Goal: Communication & Community: Answer question/provide support

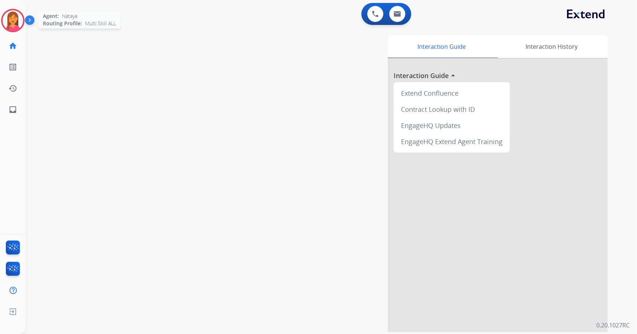
click at [18, 23] on img at bounding box center [13, 20] width 21 height 21
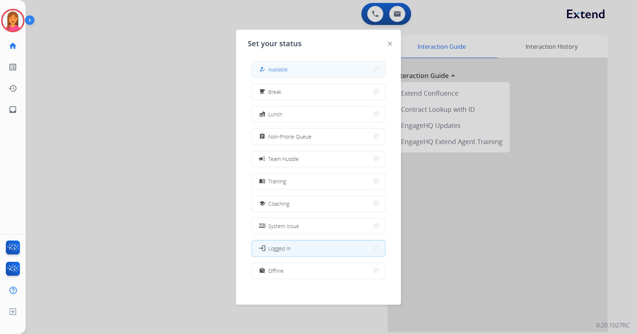
click at [273, 66] on span "Available" at bounding box center [277, 70] width 19 height 8
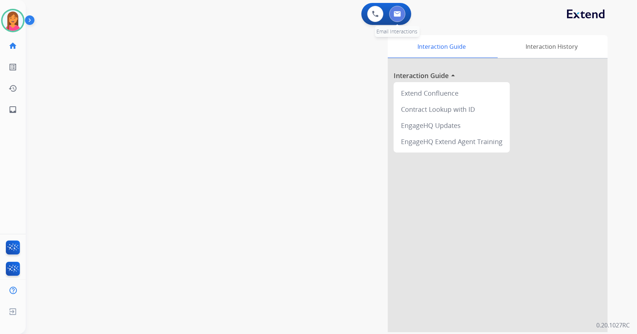
click at [397, 17] on button at bounding box center [397, 14] width 16 height 16
select select "**********"
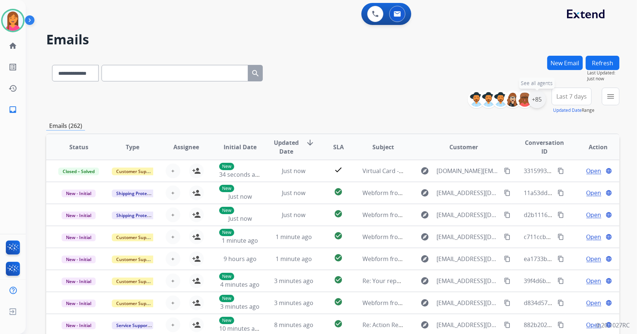
click at [542, 102] on div "+85" at bounding box center [537, 100] width 18 height 18
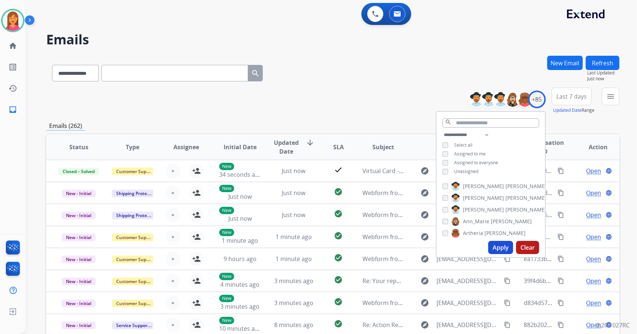
click at [472, 170] on span "Unassigned" at bounding box center [466, 171] width 24 height 6
click at [505, 251] on button "Apply" at bounding box center [500, 247] width 25 height 13
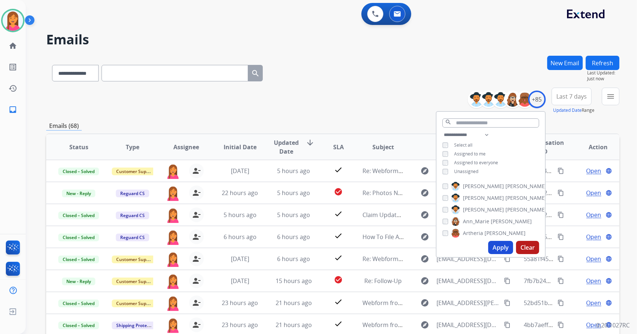
click at [375, 110] on div "**********" at bounding box center [332, 101] width 573 height 26
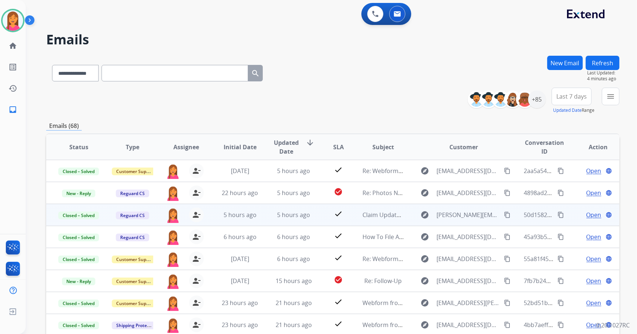
scroll to position [0, 0]
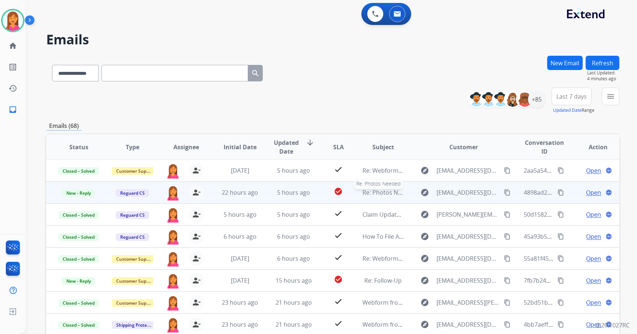
click at [388, 194] on span "Re: Photos Needed" at bounding box center [388, 192] width 53 height 8
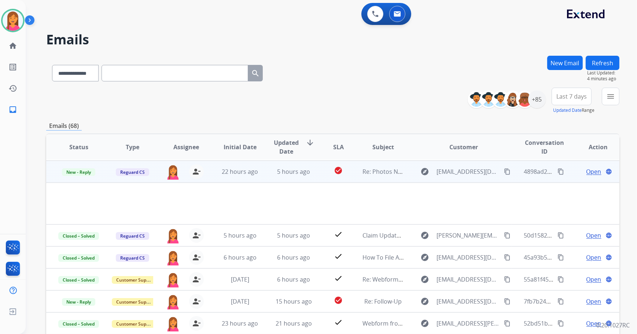
scroll to position [22, 0]
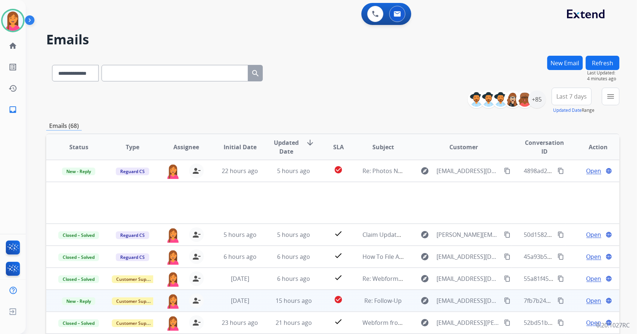
click at [322, 299] on td "check_circle" at bounding box center [333, 301] width 36 height 22
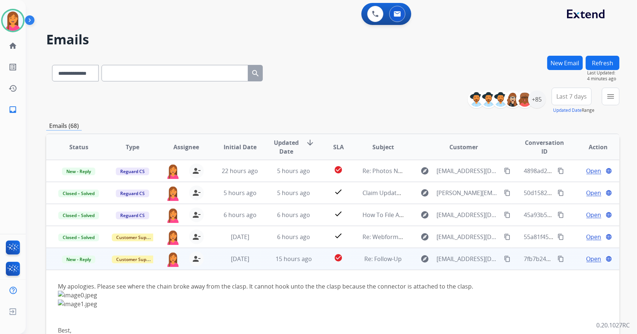
scroll to position [86, 0]
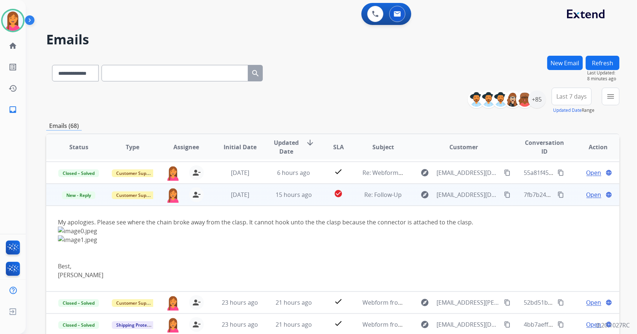
click at [592, 195] on span "Open" at bounding box center [593, 194] width 15 height 9
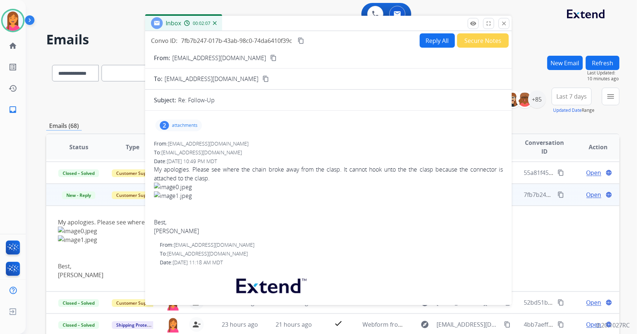
drag, startPoint x: 458, startPoint y: 52, endPoint x: 350, endPoint y: 23, distance: 111.6
click at [350, 23] on div "Inbox 00:02:07" at bounding box center [328, 23] width 366 height 15
click at [503, 25] on mat-icon "close" at bounding box center [504, 23] width 7 height 7
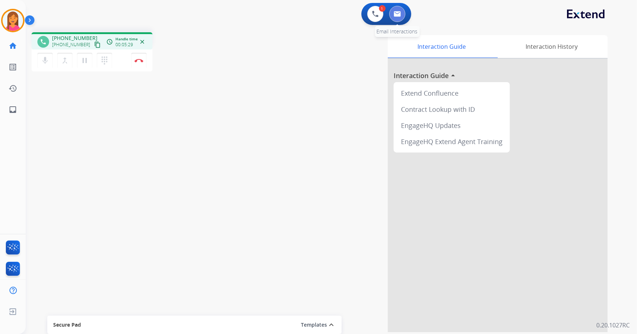
click at [398, 14] on img at bounding box center [397, 14] width 7 height 6
select select "**********"
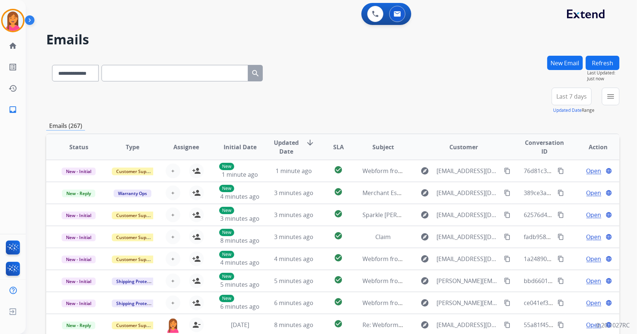
click at [198, 74] on input "text" at bounding box center [175, 73] width 147 height 16
paste input "**********"
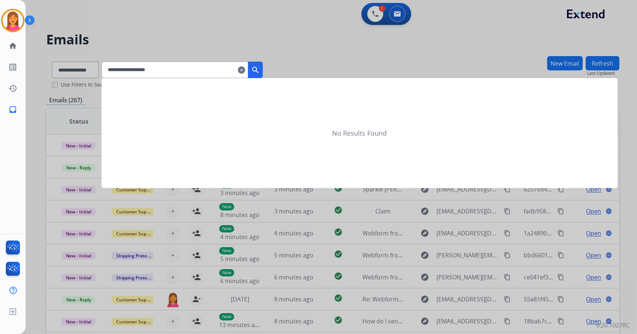
type input "**********"
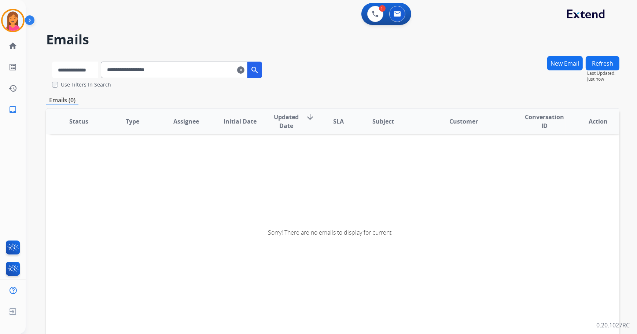
click at [88, 70] on select "**********" at bounding box center [75, 70] width 46 height 16
select select "**********"
click at [52, 62] on select "**********" at bounding box center [75, 70] width 46 height 16
click at [260, 66] on mat-icon "search" at bounding box center [255, 70] width 9 height 9
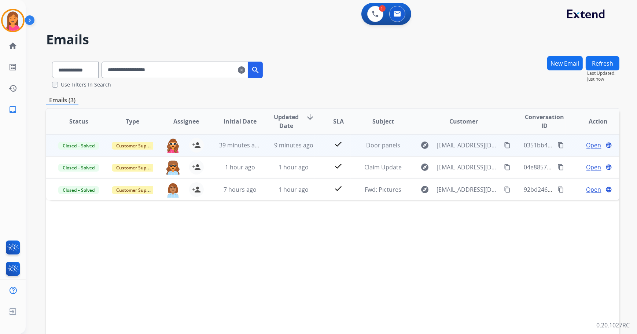
click at [315, 150] on td "check" at bounding box center [333, 145] width 36 height 22
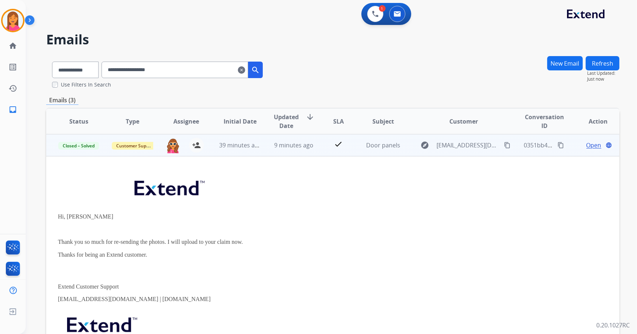
click at [586, 143] on span "Open" at bounding box center [593, 145] width 15 height 9
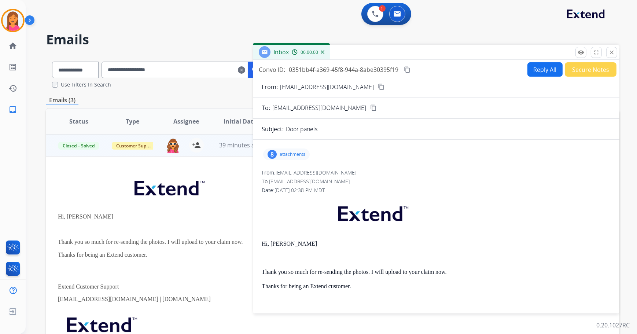
click at [292, 155] on p "attachments" at bounding box center [293, 154] width 26 height 6
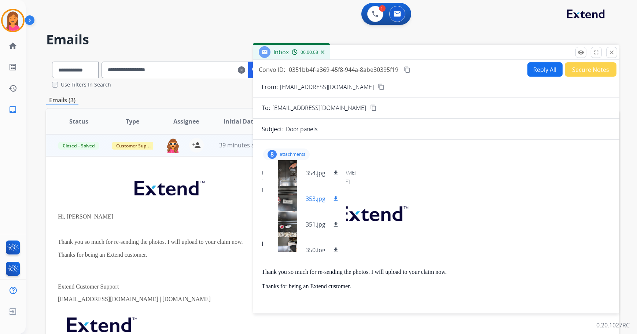
click at [303, 203] on div at bounding box center [287, 199] width 37 height 26
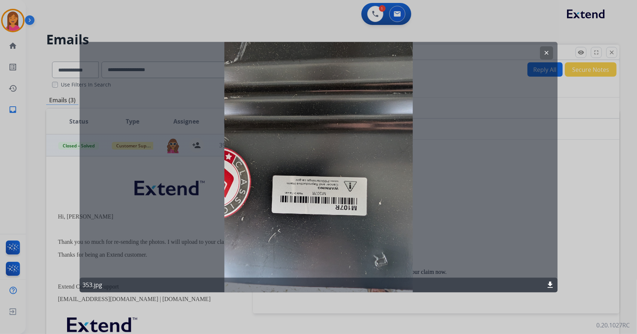
click at [544, 50] on mat-icon "clear" at bounding box center [546, 52] width 7 height 7
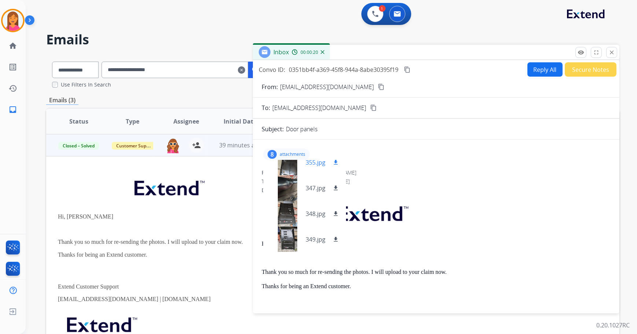
scroll to position [114, 0]
click at [301, 240] on div at bounding box center [287, 239] width 37 height 26
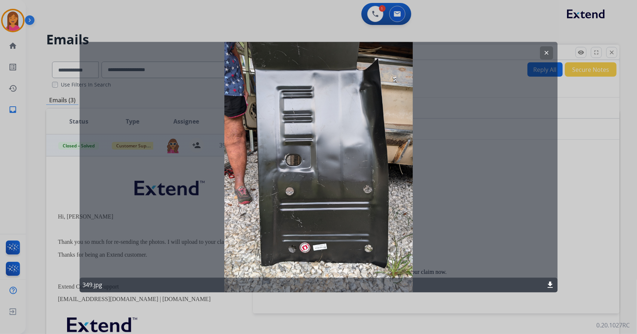
click at [548, 48] on button "clear" at bounding box center [546, 52] width 13 height 13
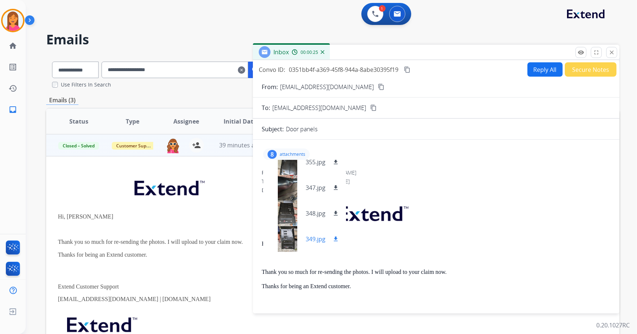
click at [332, 237] on button "download" at bounding box center [335, 239] width 9 height 9
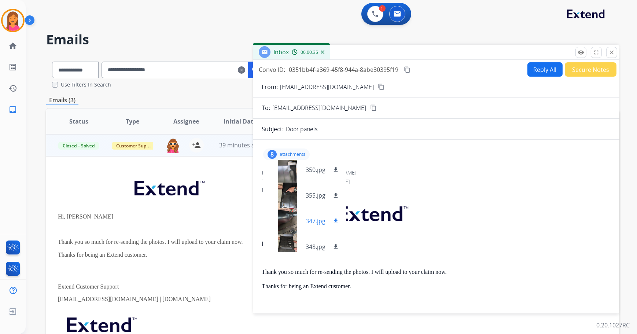
click at [314, 222] on p "347.jpg" at bounding box center [316, 221] width 20 height 9
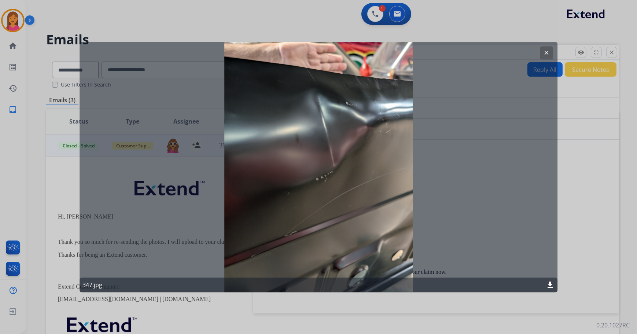
click at [545, 53] on mat-icon "clear" at bounding box center [546, 52] width 7 height 7
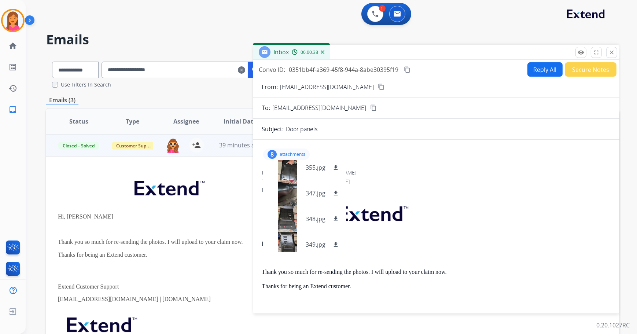
scroll to position [114, 0]
click at [288, 185] on div at bounding box center [287, 188] width 37 height 26
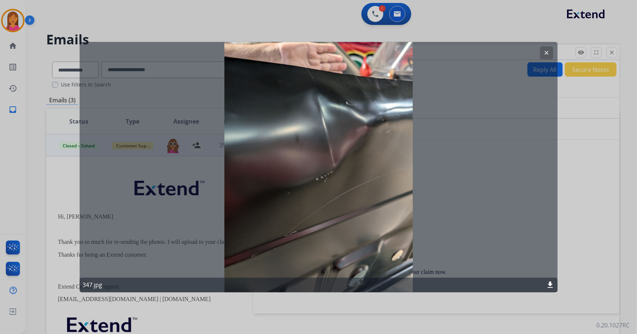
click at [548, 281] on mat-icon "download" at bounding box center [550, 284] width 9 height 9
click at [542, 53] on button "clear" at bounding box center [546, 52] width 13 height 13
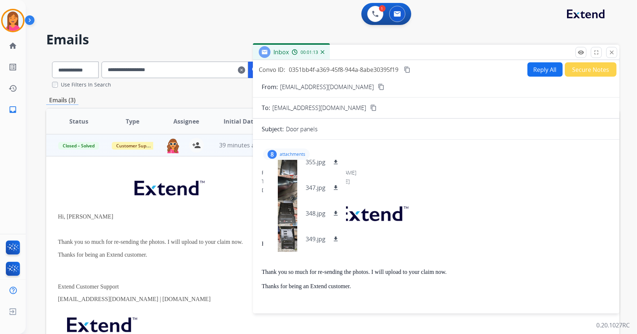
drag, startPoint x: 440, startPoint y: 30, endPoint x: 447, endPoint y: 32, distance: 7.4
click at [440, 30] on div "**********" at bounding box center [323, 193] width 594 height 334
click at [611, 54] on mat-icon "close" at bounding box center [611, 52] width 7 height 7
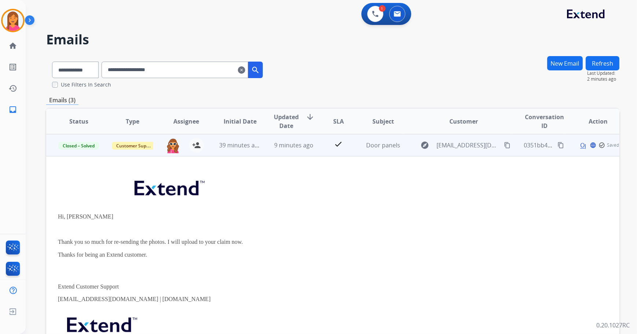
click at [418, 153] on td "explore [EMAIL_ADDRESS][DOMAIN_NAME] content_copy" at bounding box center [457, 145] width 107 height 22
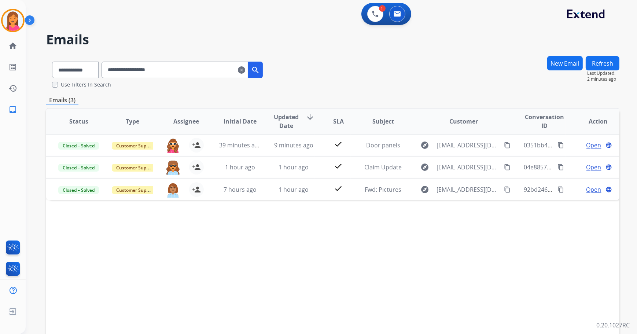
click at [607, 63] on button "Refresh" at bounding box center [603, 63] width 34 height 14
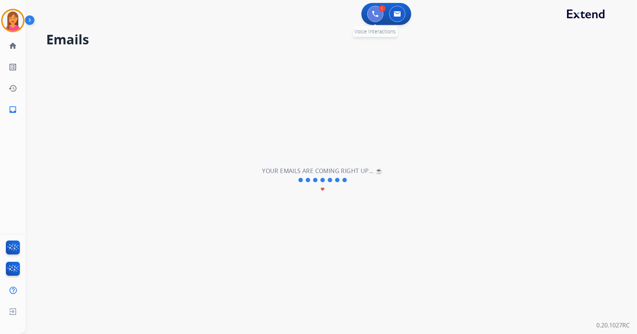
click at [379, 17] on button at bounding box center [375, 14] width 16 height 16
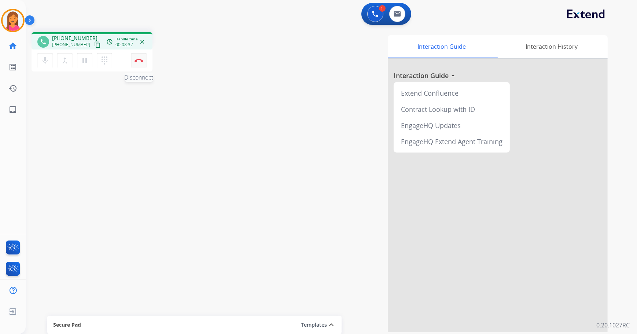
click at [140, 59] on img at bounding box center [139, 61] width 9 height 4
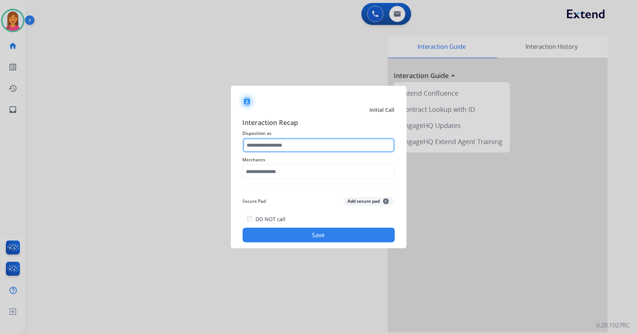
click at [304, 145] on input "text" at bounding box center [319, 145] width 152 height 15
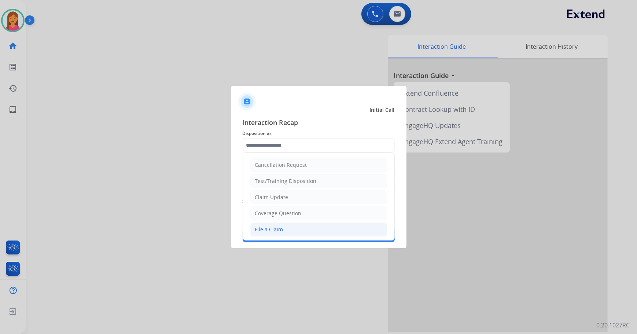
click at [278, 229] on div "File a Claim" at bounding box center [269, 229] width 28 height 7
type input "**********"
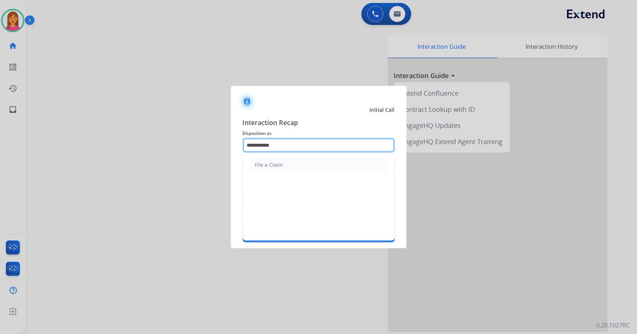
drag, startPoint x: 282, startPoint y: 145, endPoint x: 225, endPoint y: 145, distance: 57.5
click at [0, 145] on app-contact-recap-modal "**********" at bounding box center [0, 167] width 0 height 334
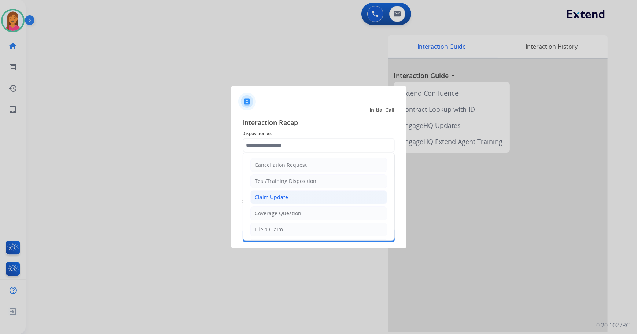
click at [290, 196] on li "Claim Update" at bounding box center [318, 197] width 137 height 14
type input "**********"
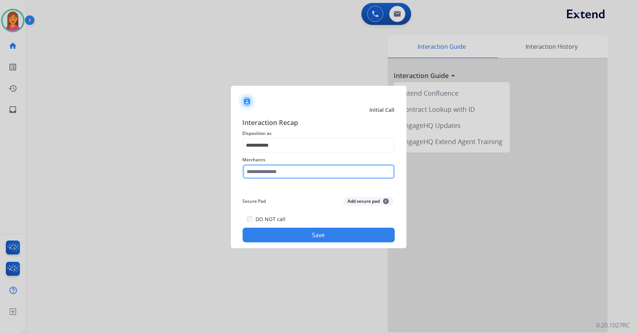
click at [279, 169] on input "text" at bounding box center [319, 171] width 152 height 15
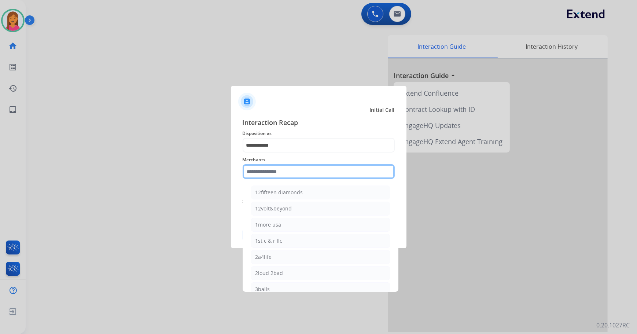
type input "*"
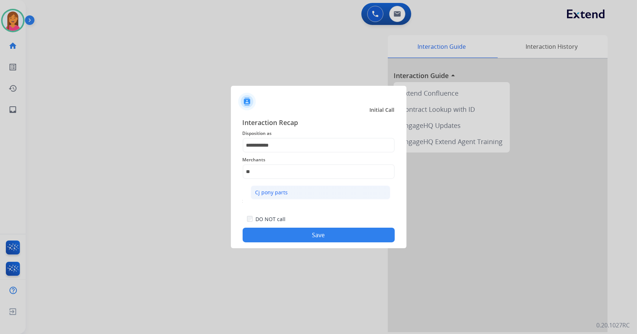
click at [280, 191] on div "Cj pony parts" at bounding box center [271, 192] width 33 height 7
type input "**********"
click at [301, 235] on button "Save" at bounding box center [319, 235] width 152 height 15
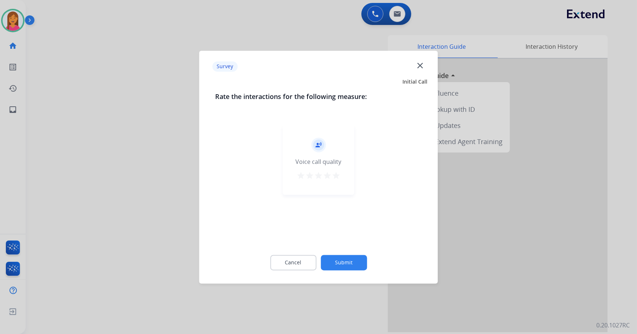
click at [336, 172] on mat-icon "star" at bounding box center [336, 175] width 9 height 9
click at [340, 260] on button "Submit" at bounding box center [344, 262] width 46 height 15
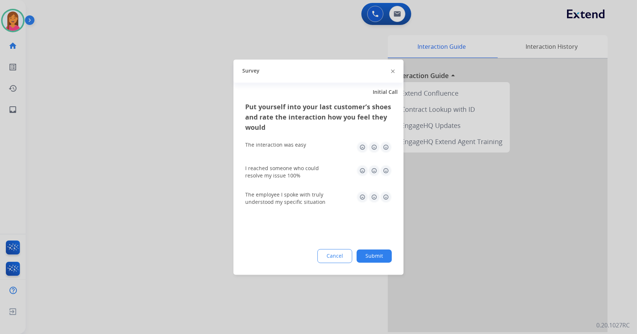
click at [382, 148] on img at bounding box center [386, 147] width 12 height 12
click at [386, 167] on img at bounding box center [386, 171] width 12 height 12
click at [384, 202] on img at bounding box center [386, 197] width 12 height 12
click at [377, 253] on button "Submit" at bounding box center [374, 255] width 35 height 13
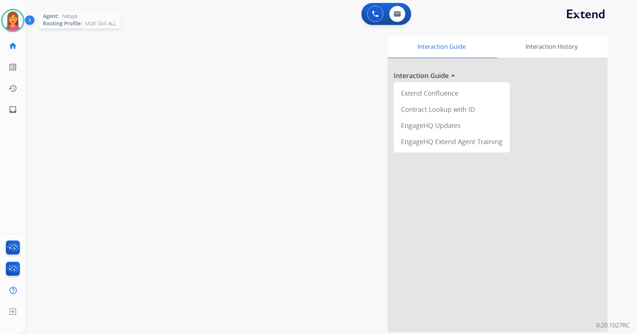
click at [9, 21] on img at bounding box center [13, 20] width 21 height 21
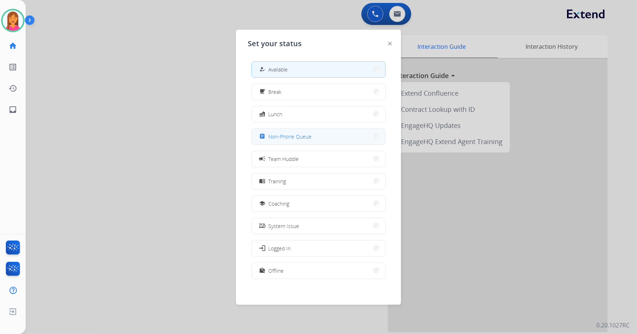
click at [312, 136] on button "assignment Non-Phone Queue" at bounding box center [318, 137] width 133 height 16
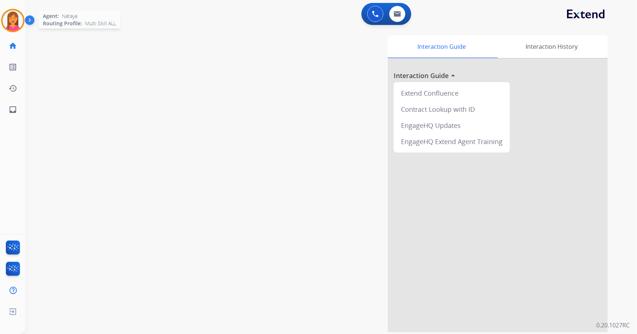
click at [12, 21] on img at bounding box center [13, 20] width 21 height 21
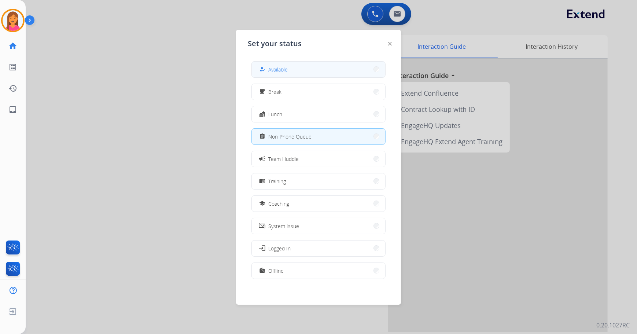
click at [275, 71] on span "Available" at bounding box center [277, 70] width 19 height 8
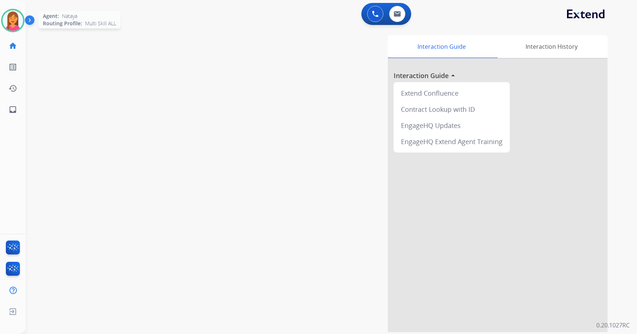
click at [18, 23] on img at bounding box center [13, 20] width 21 height 21
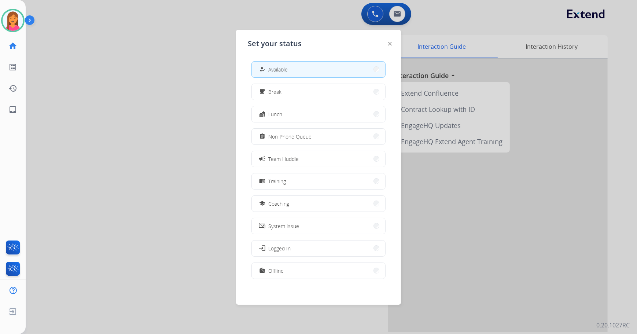
click at [124, 87] on div at bounding box center [318, 167] width 637 height 334
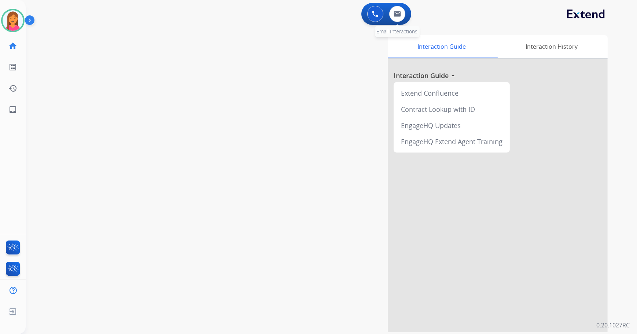
click at [393, 21] on div "0 Email Interactions" at bounding box center [397, 14] width 22 height 16
click at [395, 15] on img at bounding box center [397, 14] width 7 height 6
select select "**********"
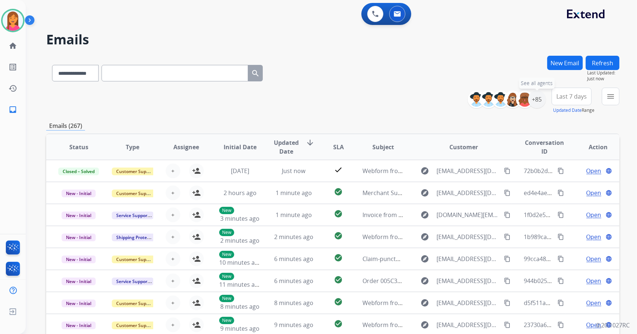
click at [537, 99] on div "+85" at bounding box center [537, 100] width 18 height 18
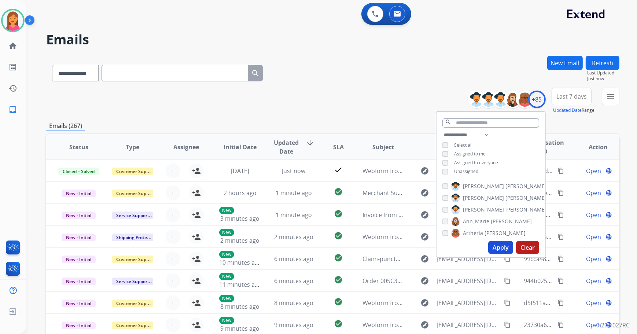
click at [502, 245] on button "Apply" at bounding box center [500, 247] width 25 height 13
click at [388, 94] on div "**********" at bounding box center [332, 101] width 573 height 26
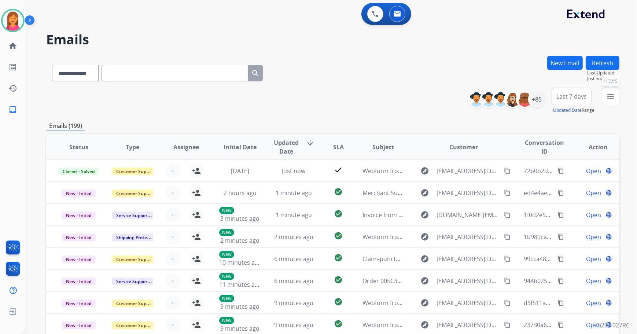
click at [607, 92] on mat-icon "menu" at bounding box center [610, 96] width 9 height 9
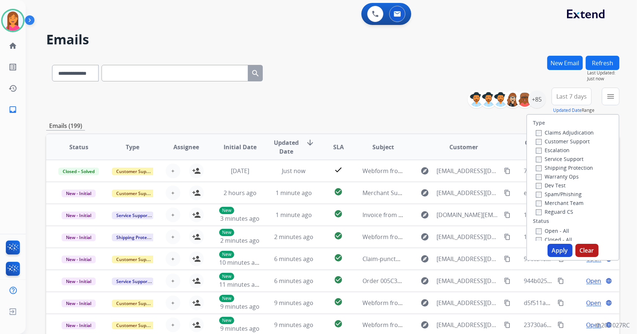
click at [546, 231] on label "Open - All" at bounding box center [552, 230] width 33 height 7
click at [539, 166] on label "Shipping Protection" at bounding box center [564, 167] width 57 height 7
click at [538, 140] on label "Customer Support" at bounding box center [563, 141] width 54 height 7
click at [564, 249] on button "Apply" at bounding box center [560, 250] width 25 height 13
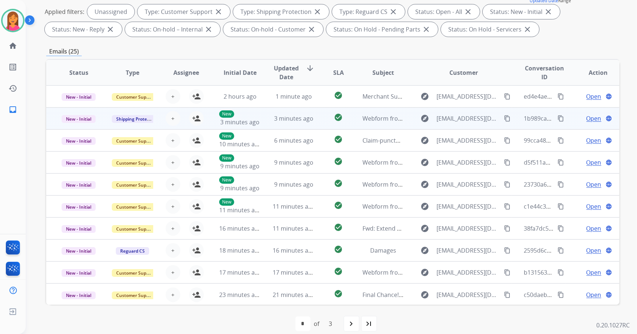
scroll to position [85, 0]
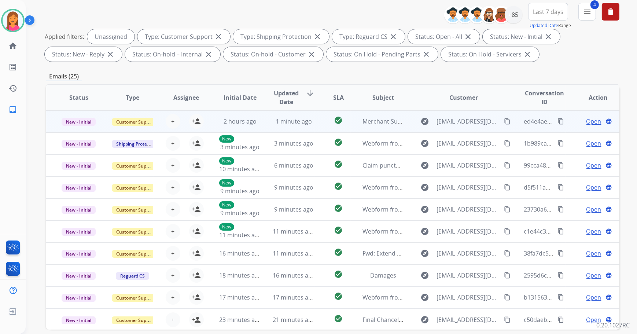
click at [311, 126] on td "1 minute ago" at bounding box center [288, 121] width 54 height 22
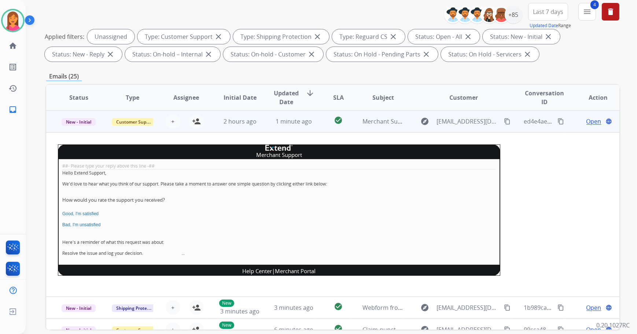
click at [311, 126] on td "1 minute ago" at bounding box center [288, 121] width 54 height 22
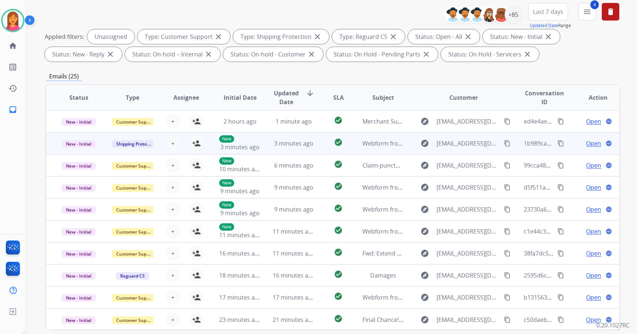
click at [315, 150] on td "check_circle" at bounding box center [333, 143] width 36 height 22
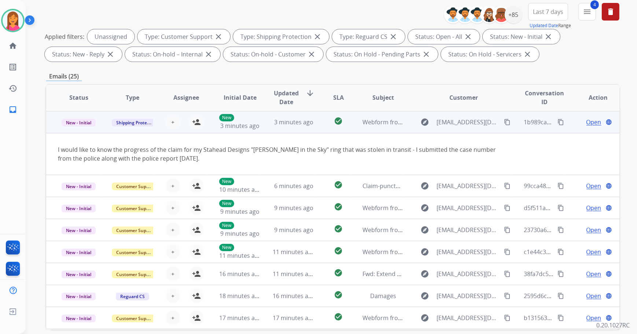
scroll to position [22, 0]
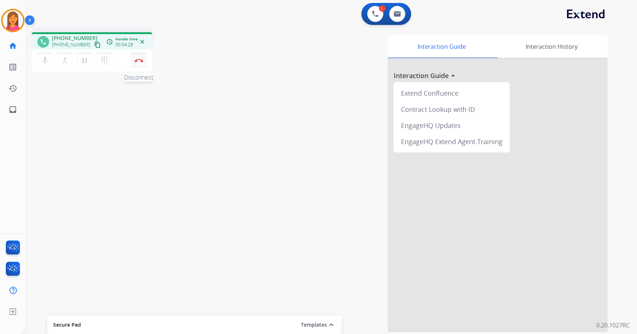
click at [145, 59] on button "Disconnect" at bounding box center [138, 60] width 15 height 15
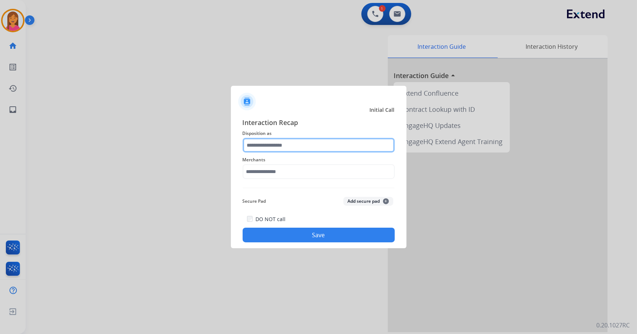
click at [300, 141] on input "text" at bounding box center [319, 145] width 152 height 15
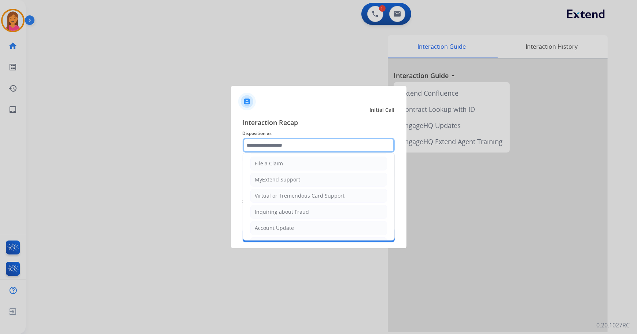
scroll to position [66, 0]
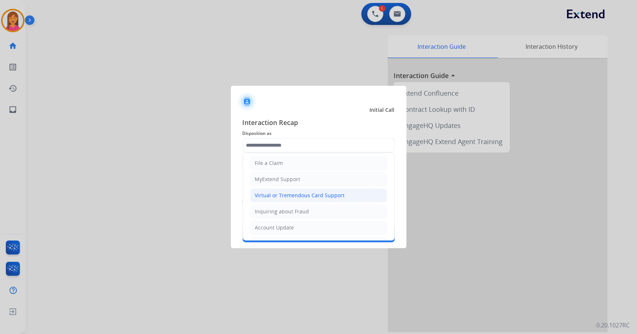
click at [287, 198] on div "Virtual or Tremendous Card Support" at bounding box center [300, 195] width 90 height 7
type input "**********"
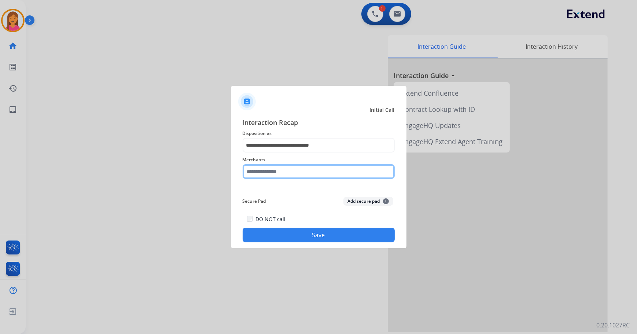
click at [286, 177] on input "text" at bounding box center [319, 171] width 152 height 15
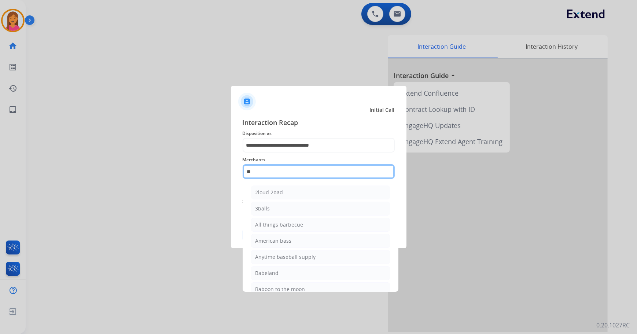
type input "*"
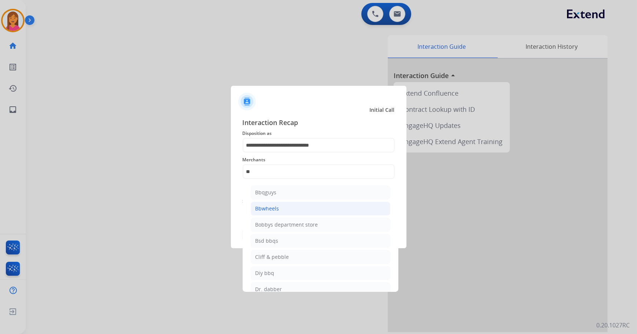
click at [330, 204] on li "Bbwheels" at bounding box center [321, 209] width 140 height 14
type input "********"
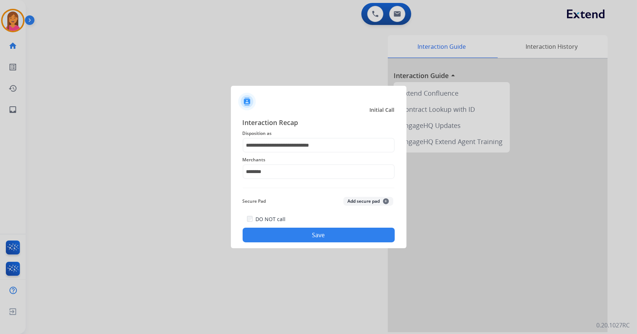
click at [284, 229] on button "Save" at bounding box center [319, 235] width 152 height 15
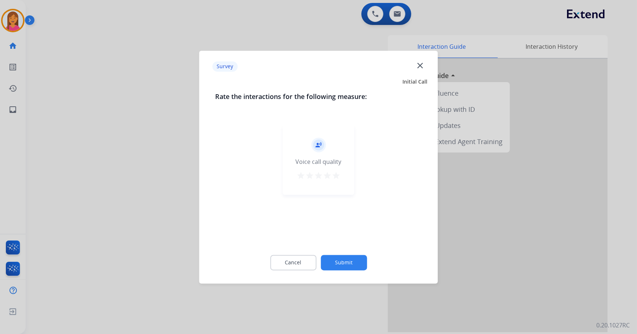
click at [335, 170] on div "record_voice_over Voice call quality star star star star star" at bounding box center [318, 160] width 71 height 70
click at [337, 176] on mat-icon "star" at bounding box center [336, 175] width 9 height 9
click at [346, 263] on button "Submit" at bounding box center [344, 262] width 46 height 15
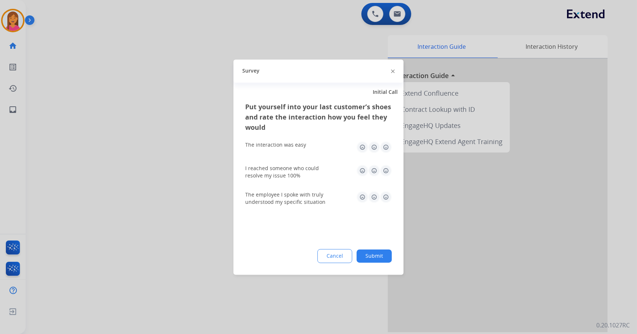
click at [387, 147] on img at bounding box center [386, 147] width 12 height 12
click at [383, 163] on div "I reached someone who could resolve my issue 100%" at bounding box center [318, 172] width 147 height 26
click at [384, 165] on img at bounding box center [386, 171] width 12 height 12
click at [385, 198] on img at bounding box center [386, 197] width 12 height 12
click at [378, 247] on div "Put yourself into your last customer’s shoes and rate the interaction how you f…" at bounding box center [318, 188] width 170 height 173
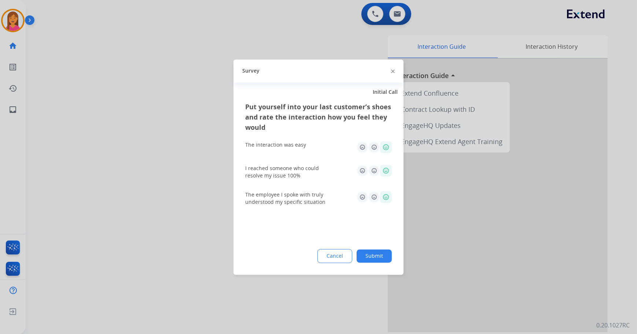
click at [376, 256] on button "Submit" at bounding box center [374, 255] width 35 height 13
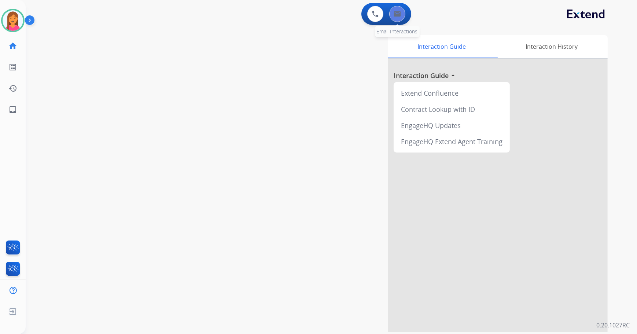
click at [393, 12] on button at bounding box center [397, 14] width 16 height 16
select select "**********"
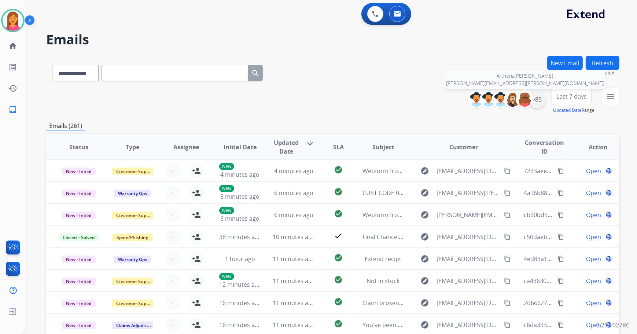
click at [536, 100] on div "+85" at bounding box center [537, 100] width 18 height 18
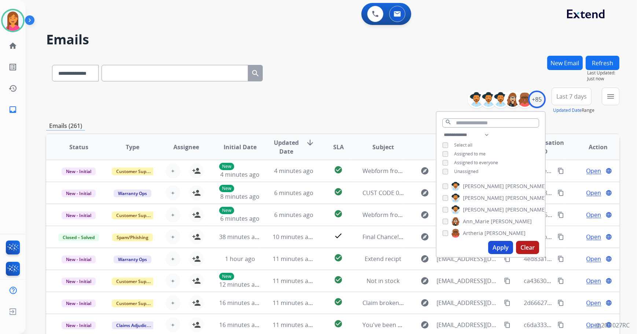
click at [499, 248] on button "Apply" at bounding box center [500, 247] width 25 height 13
click at [607, 97] on mat-icon "menu" at bounding box center [610, 96] width 9 height 9
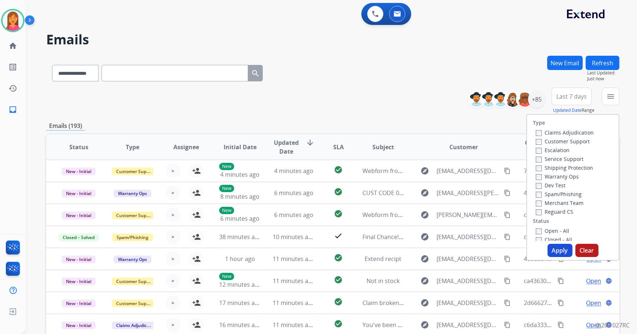
click at [561, 140] on label "Customer Support" at bounding box center [563, 141] width 54 height 7
click at [563, 168] on label "Shipping Protection" at bounding box center [564, 167] width 57 height 7
click at [556, 210] on label "Reguard CS" at bounding box center [554, 211] width 37 height 7
click at [543, 227] on label "Open - All" at bounding box center [552, 230] width 33 height 7
click at [556, 247] on button "Apply" at bounding box center [560, 250] width 25 height 13
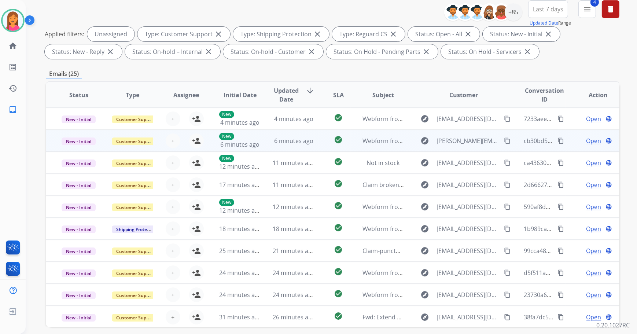
scroll to position [118, 0]
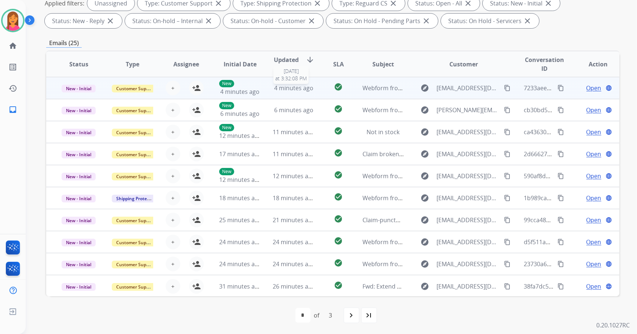
click at [308, 91] on div "4 minutes ago" at bounding box center [294, 88] width 42 height 9
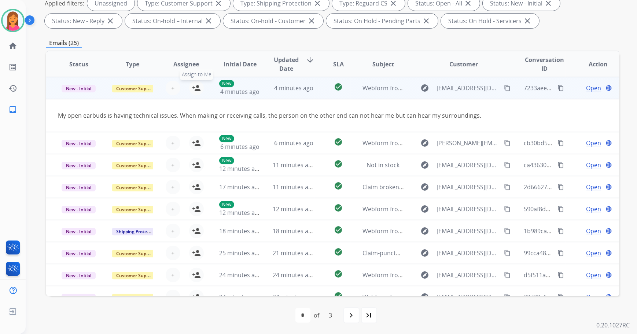
click at [194, 85] on mat-icon "person_add" at bounding box center [196, 88] width 9 height 9
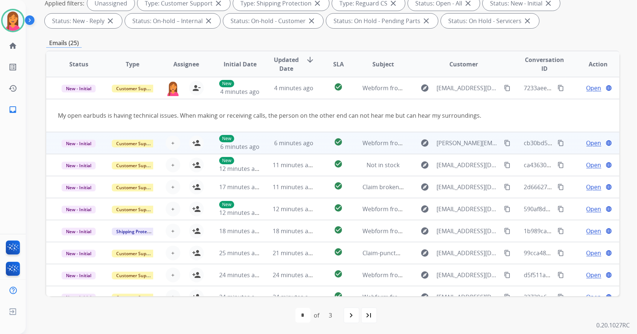
click at [320, 145] on td "check_circle" at bounding box center [333, 143] width 36 height 22
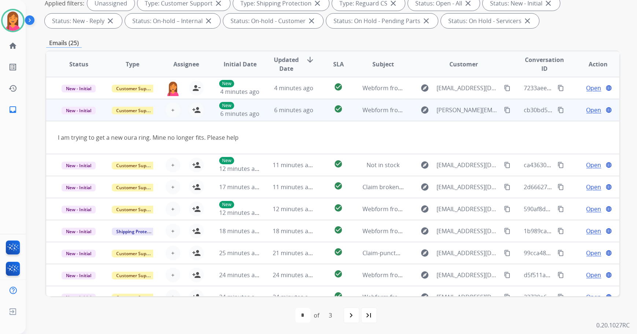
scroll to position [22, 0]
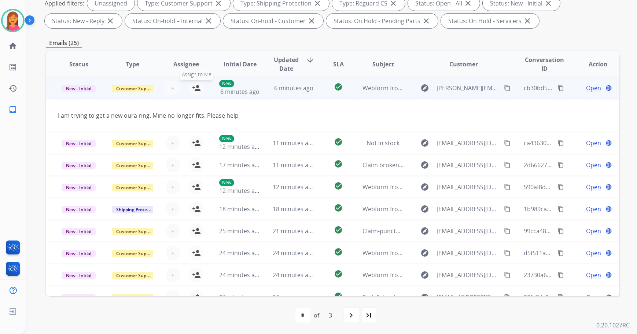
click at [193, 88] on mat-icon "person_add" at bounding box center [196, 88] width 9 height 9
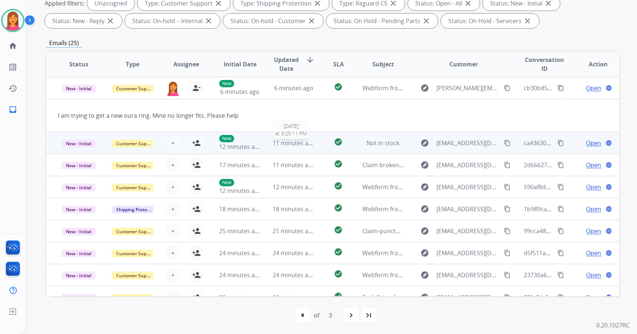
click at [294, 144] on span "11 minutes ago" at bounding box center [294, 143] width 43 height 8
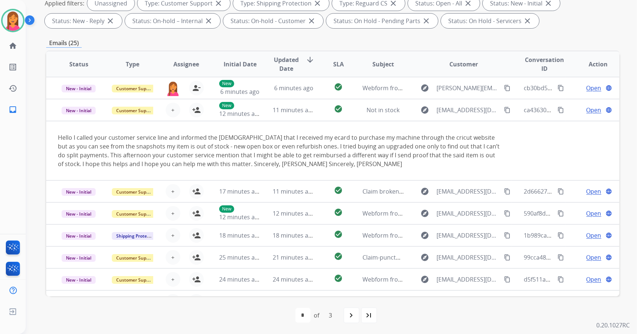
scroll to position [44, 0]
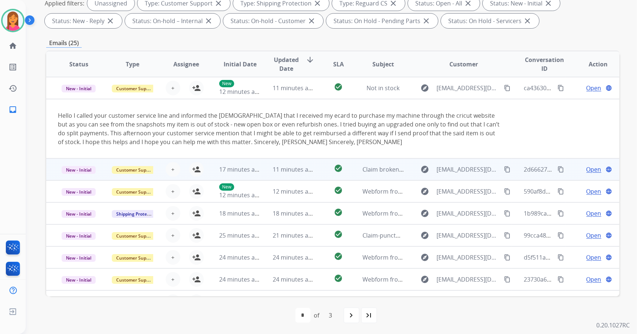
click at [315, 166] on td "check_circle" at bounding box center [333, 169] width 36 height 22
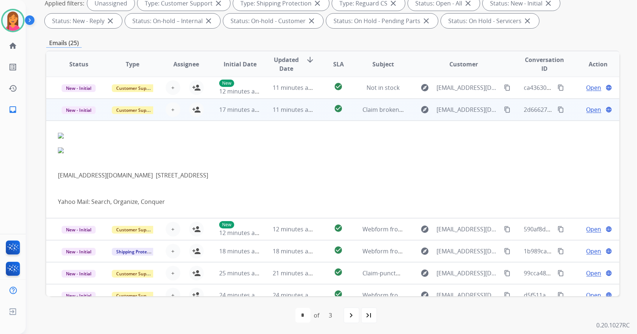
scroll to position [66, 0]
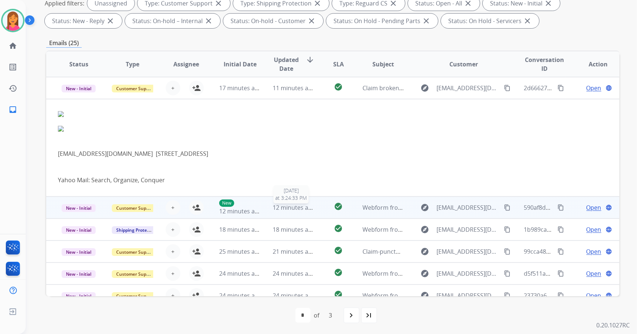
click at [312, 204] on span "12 minutes ago" at bounding box center [294, 207] width 43 height 8
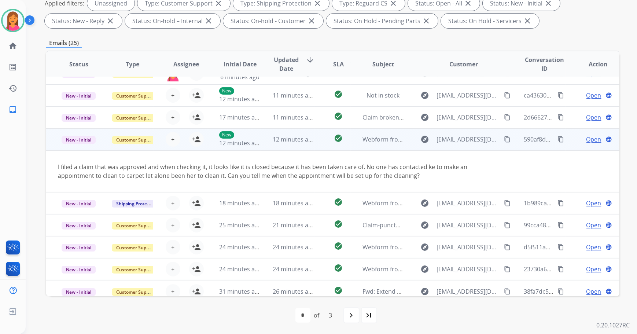
scroll to position [42, 0]
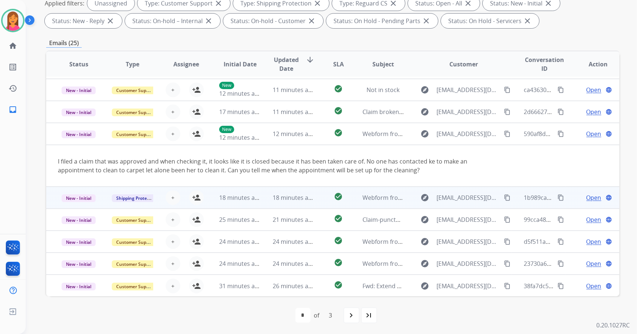
click at [315, 195] on td "check_circle" at bounding box center [333, 198] width 36 height 22
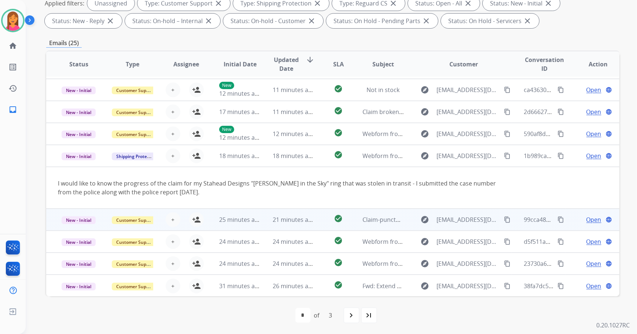
click at [319, 219] on td "check_circle" at bounding box center [333, 220] width 36 height 22
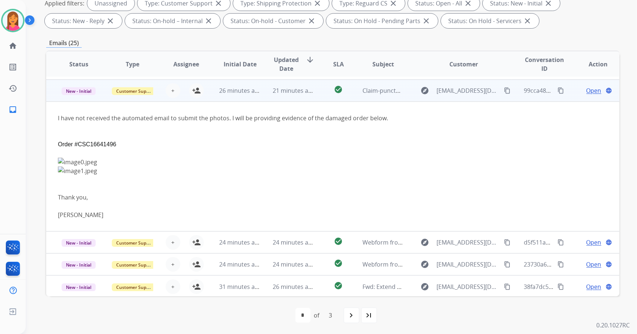
scroll to position [130, 0]
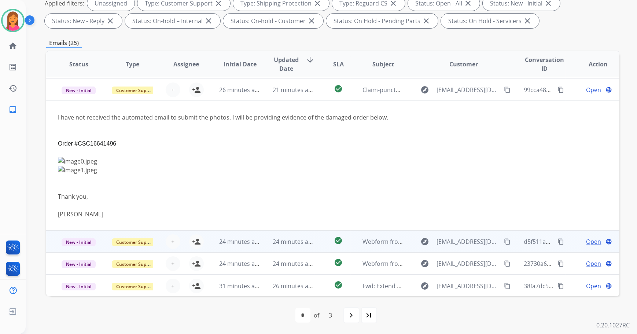
click at [323, 248] on td "check_circle" at bounding box center [333, 242] width 36 height 22
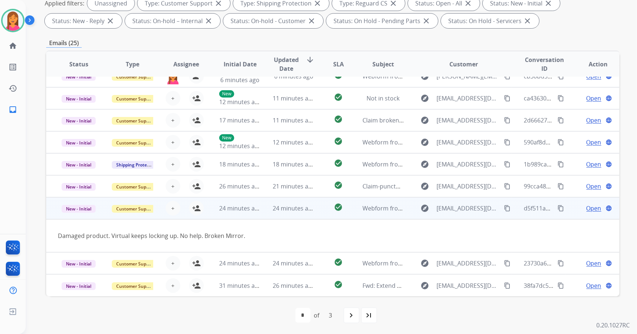
scroll to position [33, 0]
click at [198, 209] on mat-icon "person_add" at bounding box center [196, 208] width 9 height 9
click at [195, 207] on mat-icon "person_remove" at bounding box center [196, 208] width 9 height 9
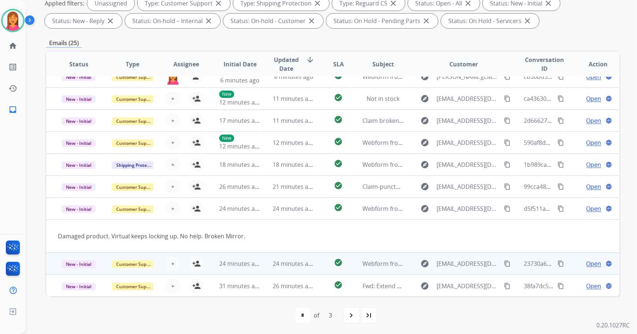
click at [316, 264] on td "check_circle" at bounding box center [333, 264] width 36 height 22
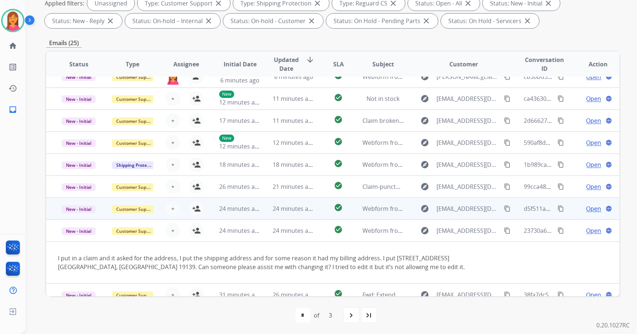
scroll to position [42, 0]
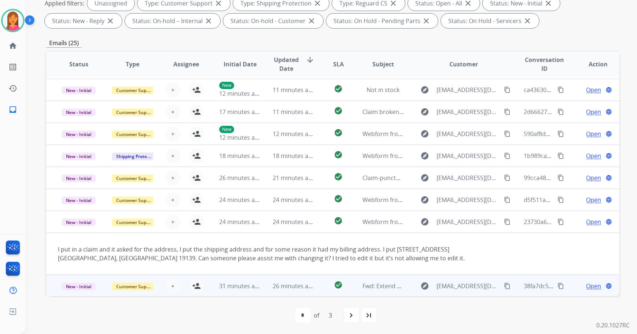
click at [318, 283] on td "check_circle" at bounding box center [333, 286] width 36 height 22
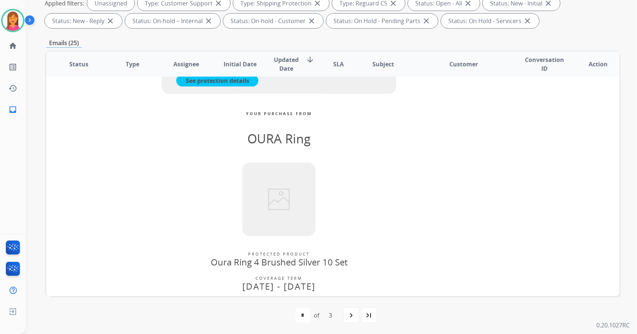
scroll to position [431, 0]
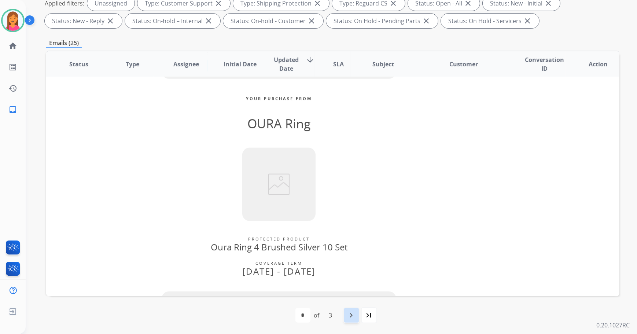
click at [351, 310] on div "navigate_next" at bounding box center [351, 315] width 16 height 16
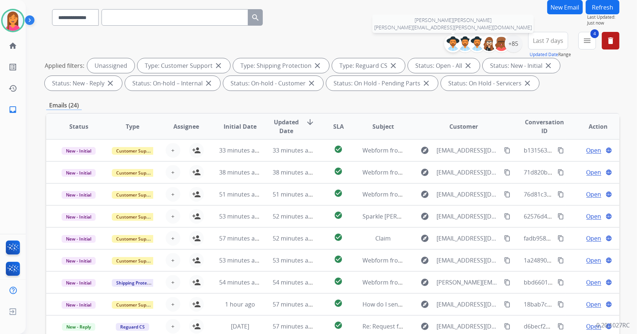
scroll to position [118, 0]
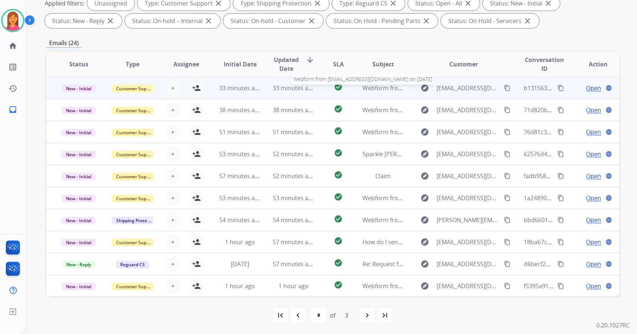
click at [396, 91] on span "Webform from [EMAIL_ADDRESS][DOMAIN_NAME] on [DATE]" at bounding box center [445, 88] width 166 height 8
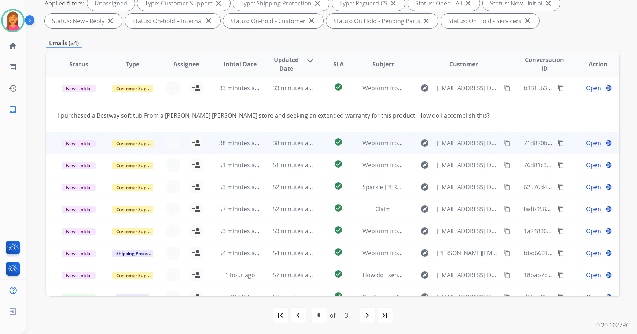
click at [357, 146] on td "Webform from [EMAIL_ADDRESS][DOMAIN_NAME] on [DATE]" at bounding box center [378, 143] width 54 height 22
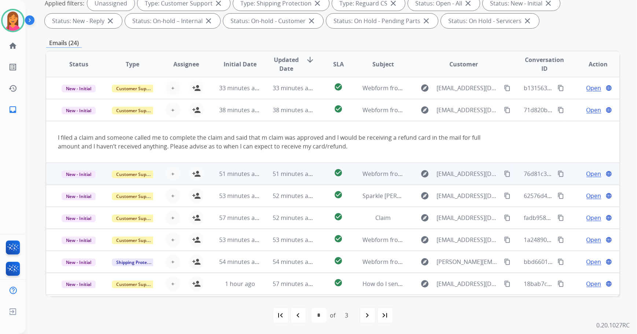
scroll to position [22, 0]
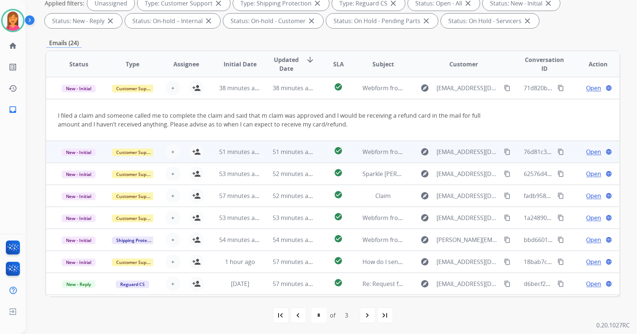
click at [356, 145] on td "Webform from [EMAIL_ADDRESS][DOMAIN_NAME] on [DATE]" at bounding box center [378, 152] width 54 height 22
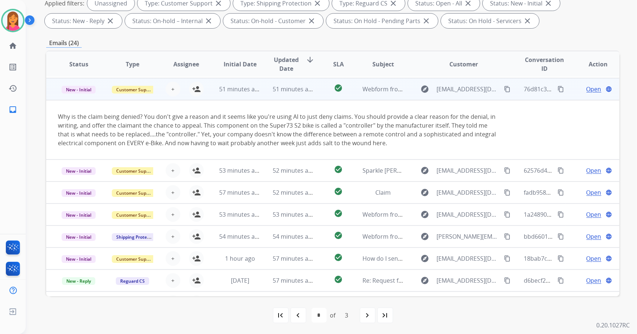
scroll to position [44, 0]
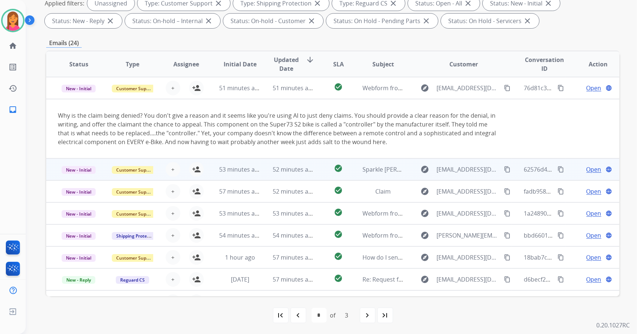
click at [354, 165] on td "Sparkle [PERSON_NAME]" at bounding box center [378, 169] width 54 height 22
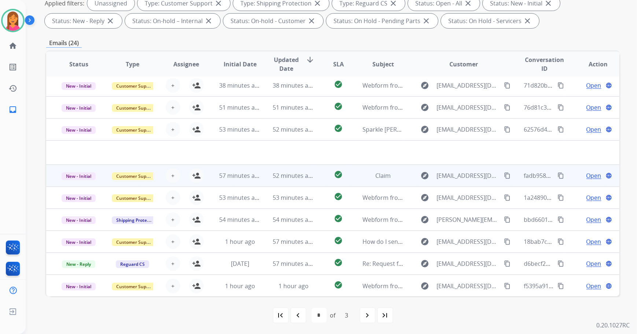
click at [351, 179] on td "Claim" at bounding box center [378, 176] width 54 height 22
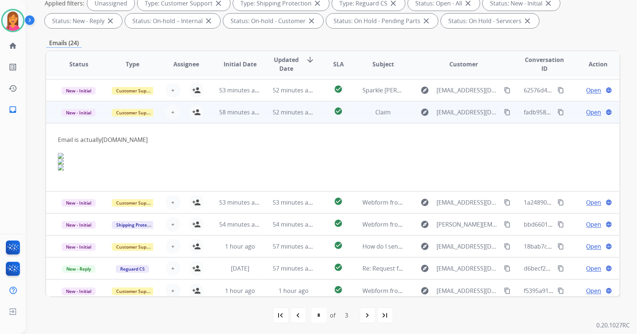
scroll to position [69, 0]
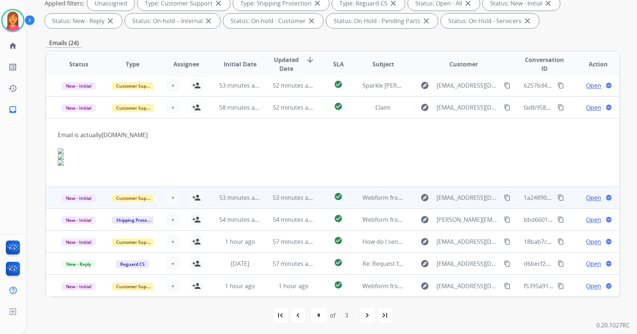
click at [344, 204] on td "check_circle" at bounding box center [333, 198] width 36 height 22
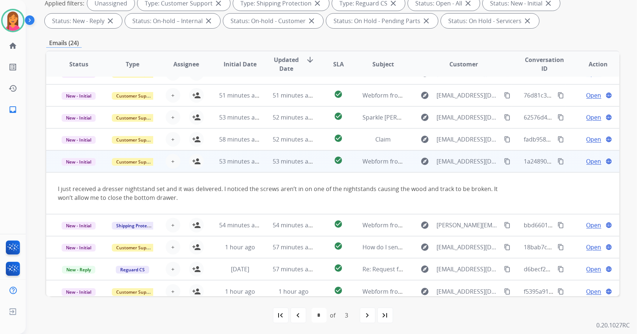
scroll to position [42, 0]
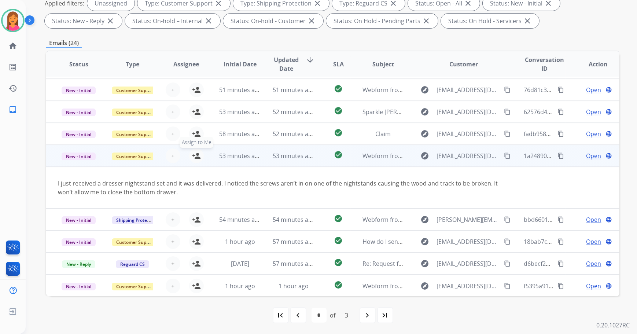
click at [190, 156] on button "person_add Assign to Me" at bounding box center [196, 155] width 15 height 15
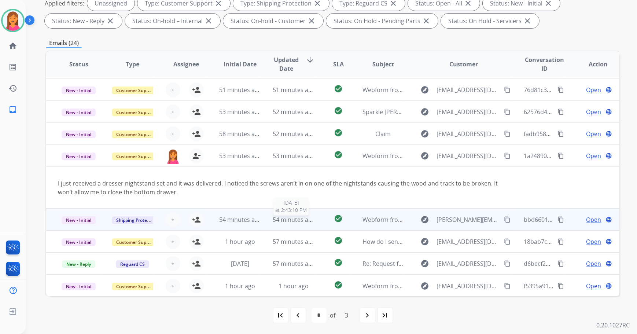
click at [299, 217] on span "54 minutes ago" at bounding box center [294, 220] width 43 height 8
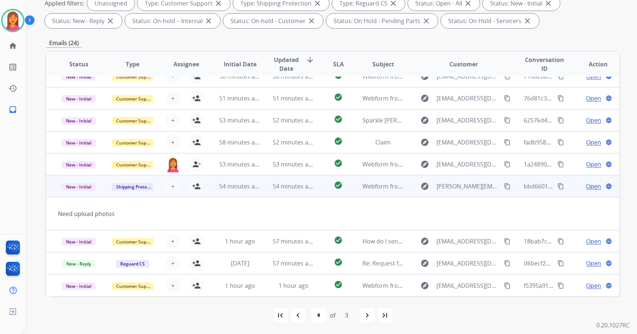
scroll to position [33, 0]
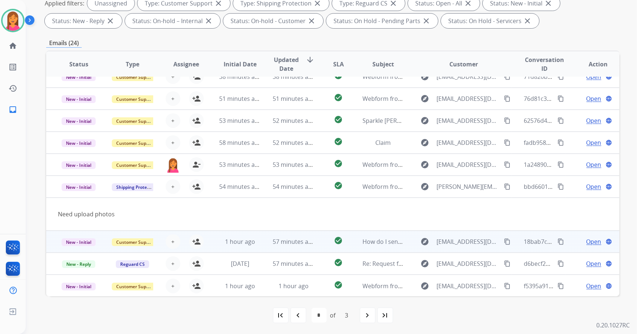
click at [297, 235] on td "57 minutes ago" at bounding box center [288, 242] width 54 height 22
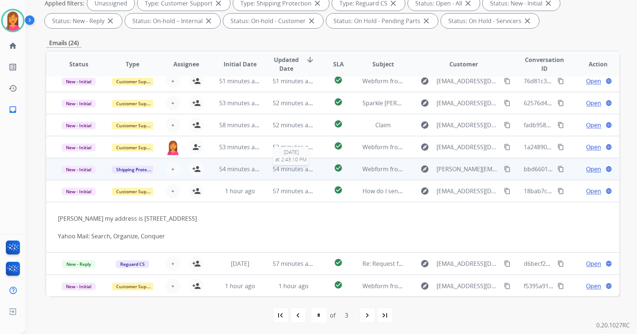
click at [294, 170] on span "54 minutes ago" at bounding box center [294, 169] width 43 height 8
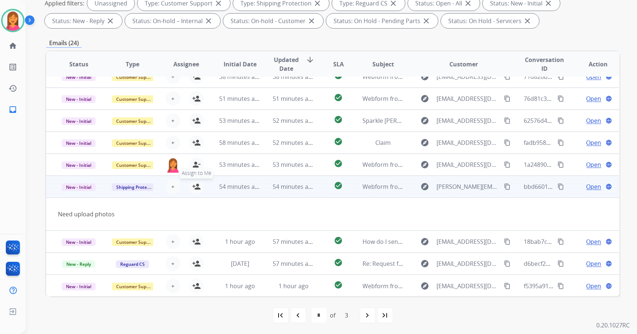
click at [195, 187] on mat-icon "person_add" at bounding box center [196, 186] width 9 height 9
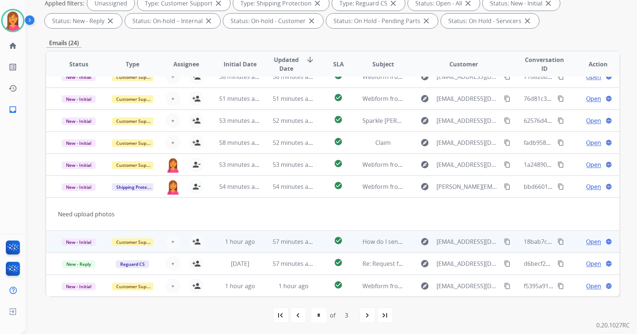
click at [297, 250] on td "57 minutes ago" at bounding box center [288, 242] width 54 height 22
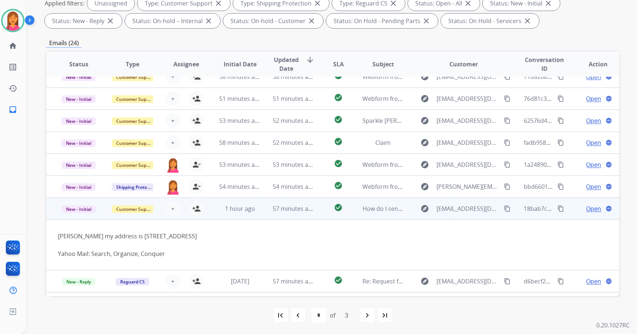
scroll to position [51, 0]
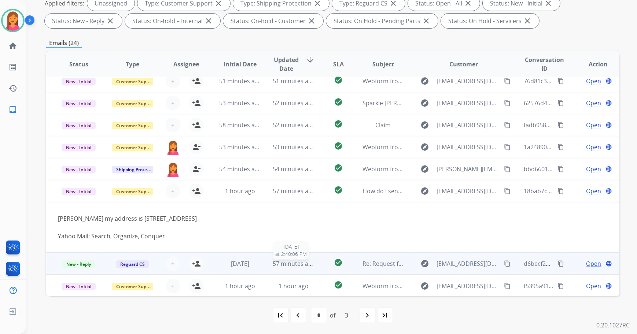
click at [286, 264] on span "57 minutes ago" at bounding box center [294, 263] width 43 height 8
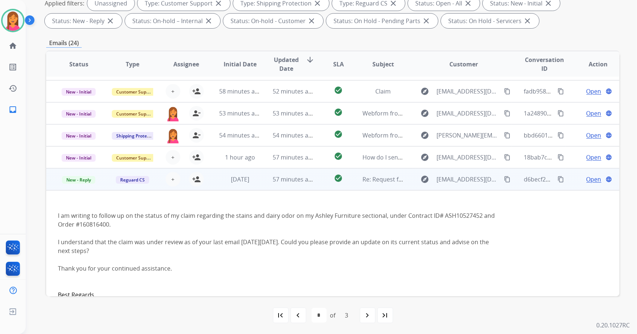
scroll to position [148, 0]
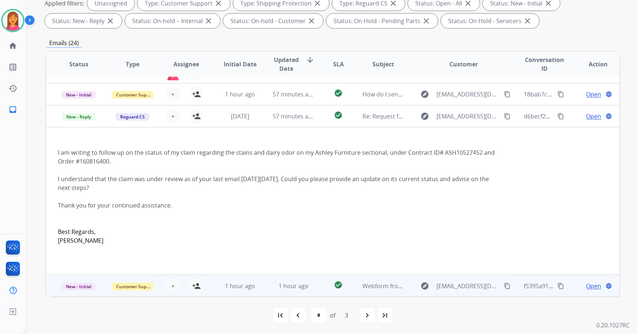
click at [291, 288] on span "1 hour ago" at bounding box center [294, 286] width 30 height 8
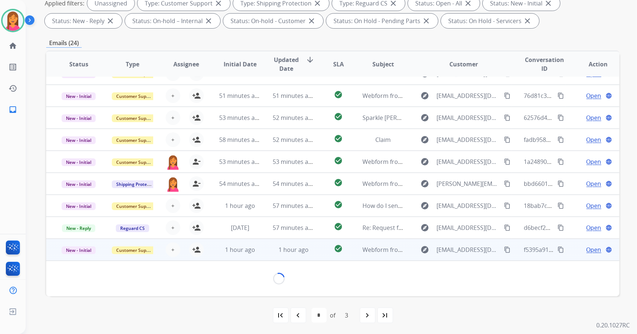
scroll to position [42, 0]
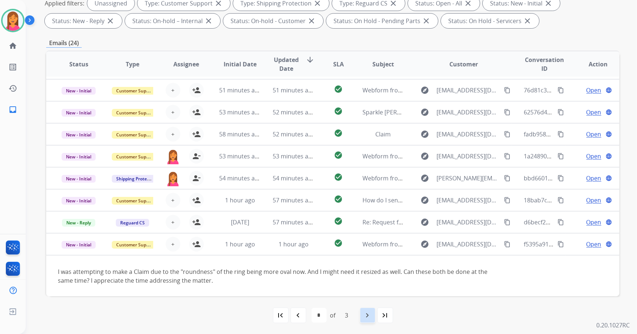
click at [365, 314] on mat-icon "navigate_next" at bounding box center [367, 315] width 9 height 9
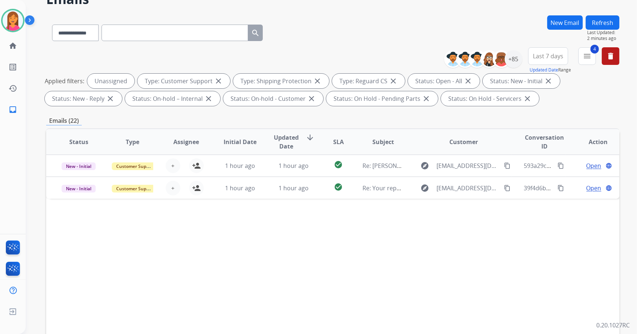
scroll to position [18, 0]
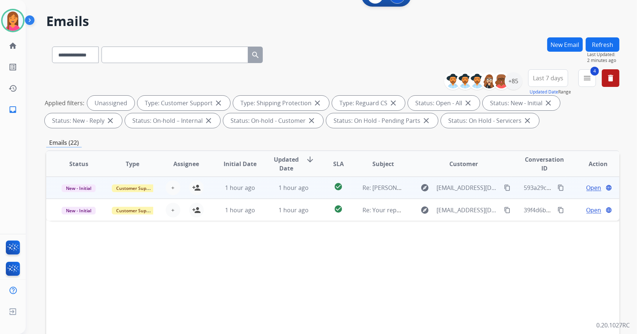
click at [318, 178] on td "check_circle" at bounding box center [333, 188] width 36 height 22
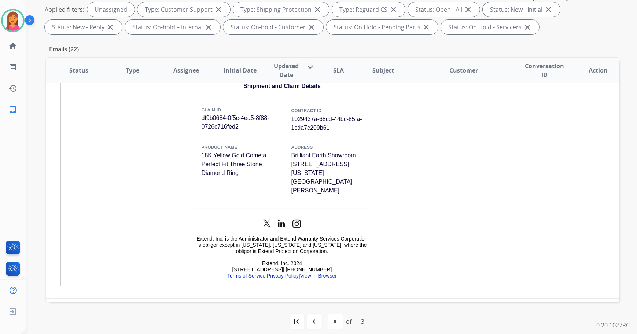
scroll to position [118, 0]
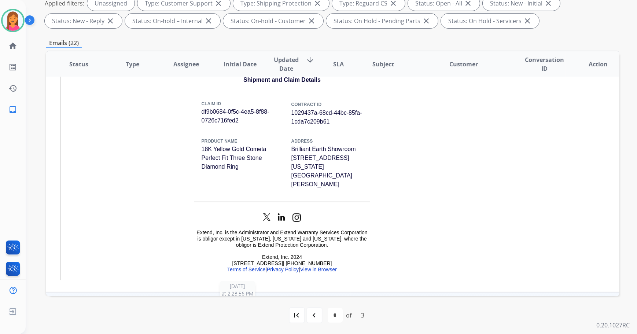
click at [253, 299] on div "1 hour ago" at bounding box center [240, 303] width 42 height 9
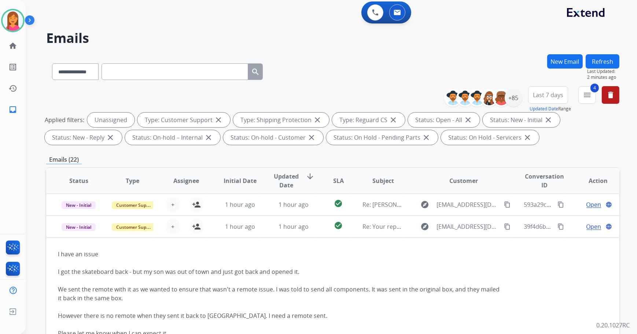
scroll to position [0, 0]
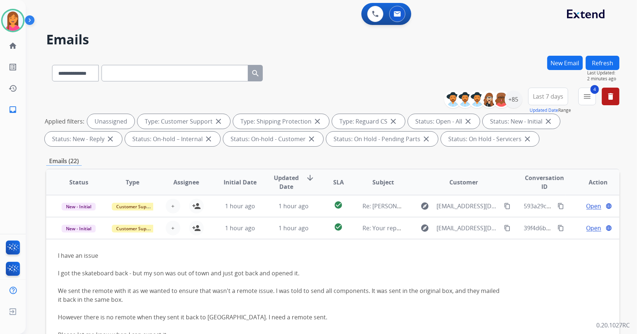
click at [598, 60] on button "Refresh" at bounding box center [603, 63] width 34 height 14
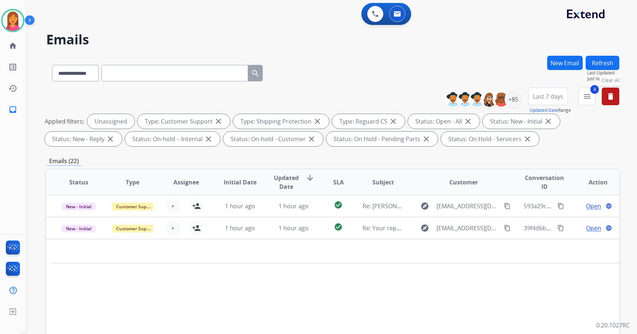
click at [611, 97] on mat-icon "delete" at bounding box center [610, 96] width 9 height 9
select select "*"
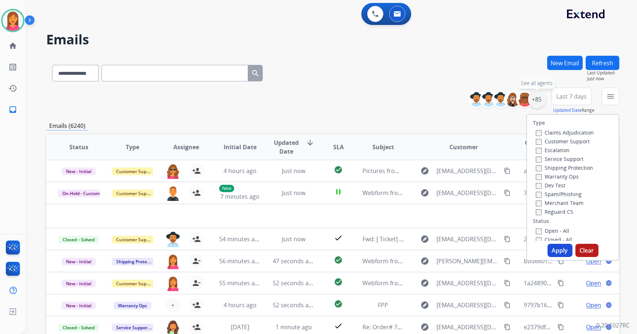
click at [538, 98] on div "+85" at bounding box center [537, 100] width 18 height 18
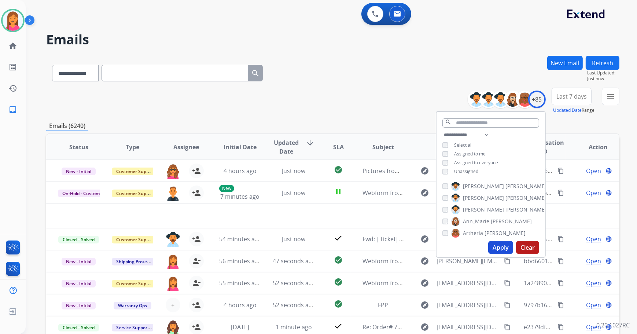
click at [466, 153] on span "Assigned to me" at bounding box center [470, 154] width 32 height 6
click at [495, 247] on button "Apply" at bounding box center [500, 247] width 25 height 13
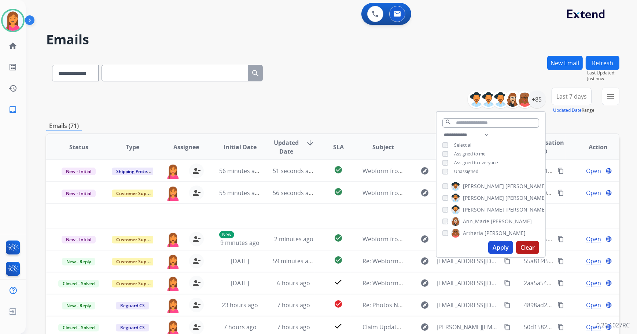
click at [337, 102] on div "**********" at bounding box center [332, 101] width 573 height 26
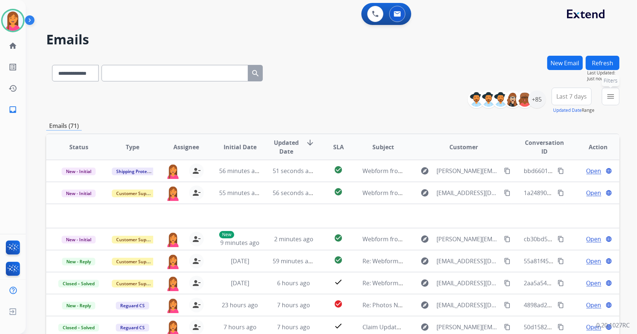
click at [614, 93] on mat-icon "menu" at bounding box center [610, 96] width 9 height 9
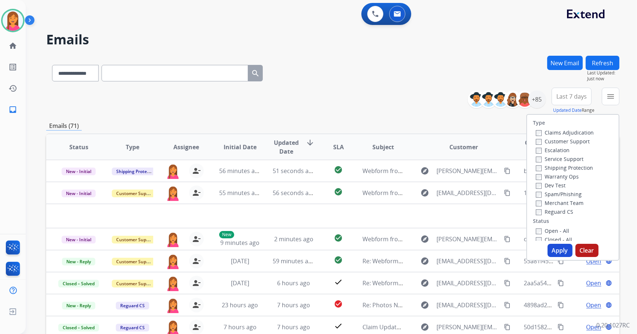
click at [548, 233] on label "Open - All" at bounding box center [552, 230] width 33 height 7
click at [552, 247] on button "Apply" at bounding box center [560, 250] width 25 height 13
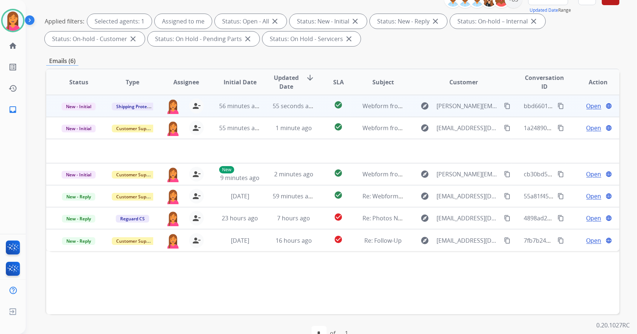
scroll to position [85, 0]
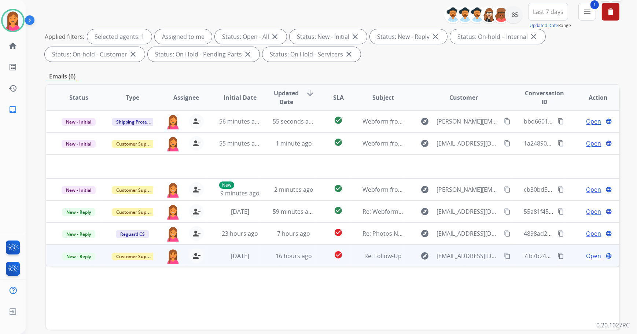
click at [316, 253] on td "check_circle" at bounding box center [333, 255] width 36 height 22
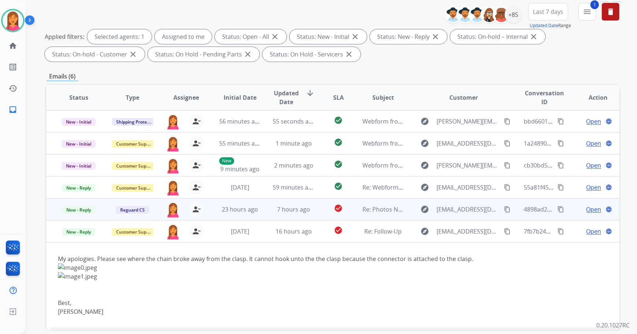
click at [317, 209] on td "check_circle" at bounding box center [333, 209] width 36 height 22
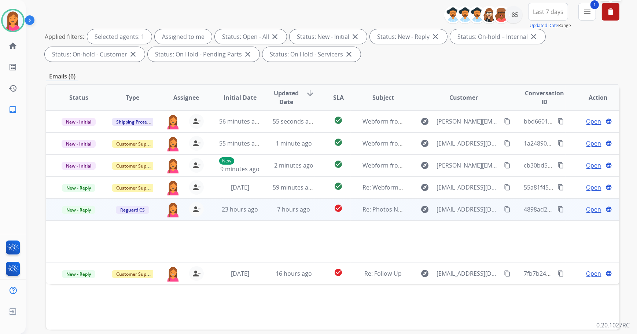
click at [318, 203] on td "check_circle" at bounding box center [333, 209] width 36 height 22
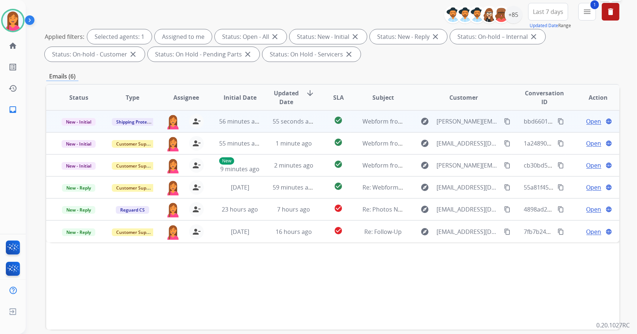
click at [305, 127] on td "55 seconds ago" at bounding box center [288, 121] width 54 height 22
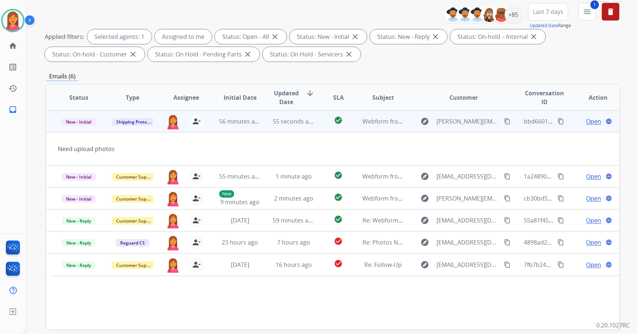
click at [586, 124] on span "Open" at bounding box center [593, 121] width 15 height 9
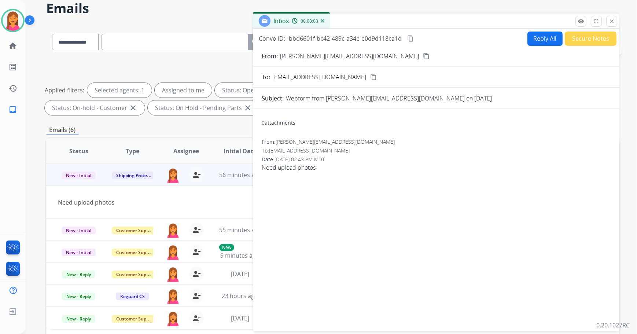
scroll to position [0, 0]
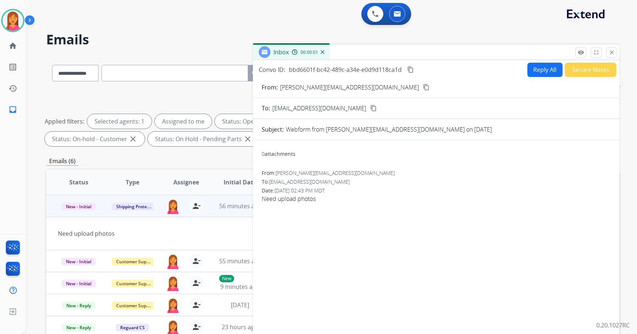
click at [423, 87] on mat-icon "content_copy" at bounding box center [426, 87] width 7 height 7
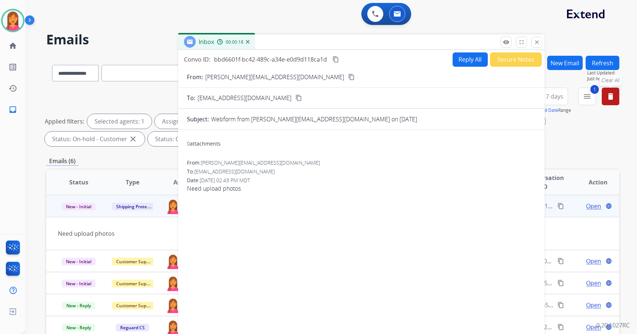
drag, startPoint x: 414, startPoint y: 55, endPoint x: 337, endPoint y: 43, distance: 77.9
click at [337, 43] on div "Inbox 00:00:18" at bounding box center [361, 41] width 366 height 15
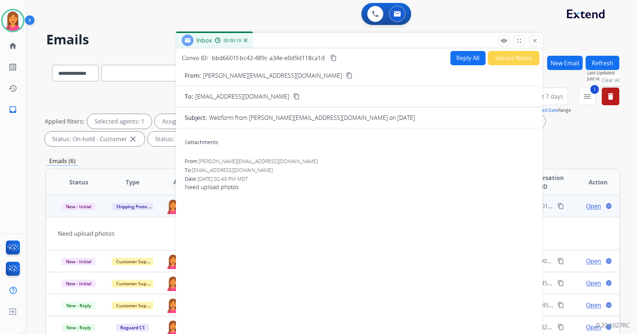
click at [448, 54] on div "Reply All Secure Notes" at bounding box center [493, 58] width 91 height 14
click at [462, 58] on button "Reply All" at bounding box center [467, 58] width 35 height 14
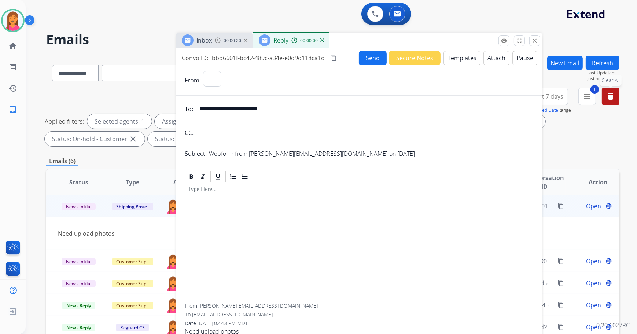
select select "**********"
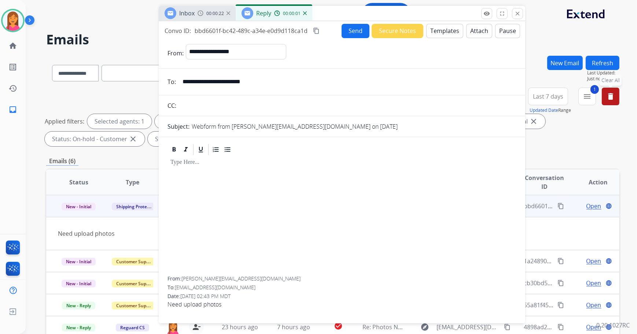
drag, startPoint x: 450, startPoint y: 42, endPoint x: 433, endPoint y: 15, distance: 32.1
click at [433, 15] on div "Inbox 00:00:22 Reply 00:00:01" at bounding box center [342, 13] width 366 height 15
click at [447, 32] on button "Templates" at bounding box center [444, 31] width 37 height 14
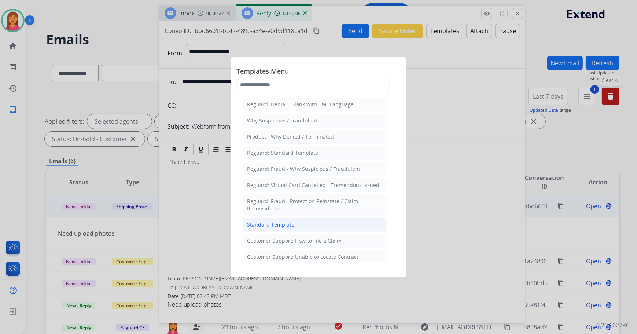
click at [282, 223] on div "Standard Template" at bounding box center [270, 224] width 47 height 7
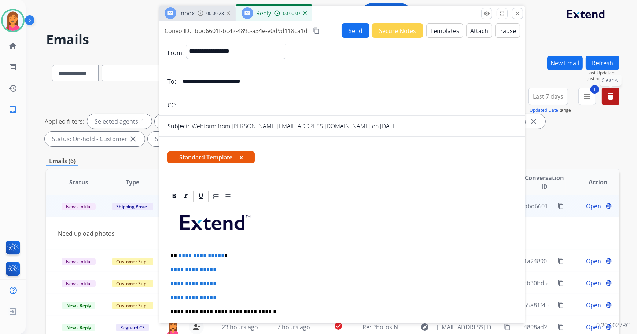
click at [241, 156] on button "x" at bounding box center [241, 157] width 3 height 9
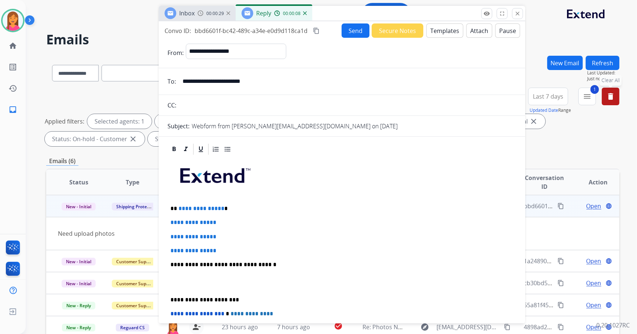
click at [226, 209] on p "**********" at bounding box center [339, 208] width 338 height 7
drag, startPoint x: 226, startPoint y: 244, endPoint x: 168, endPoint y: 217, distance: 64.1
click at [168, 217] on div "**********" at bounding box center [341, 282] width 349 height 252
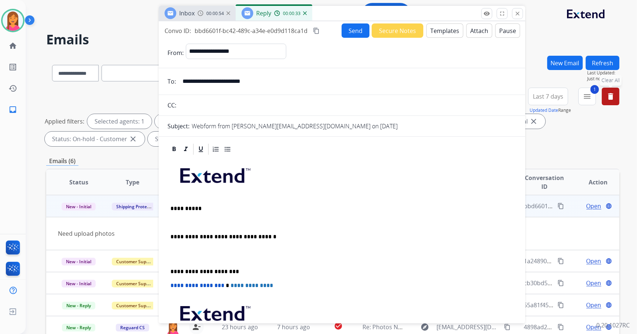
click at [182, 220] on p at bounding box center [341, 222] width 343 height 7
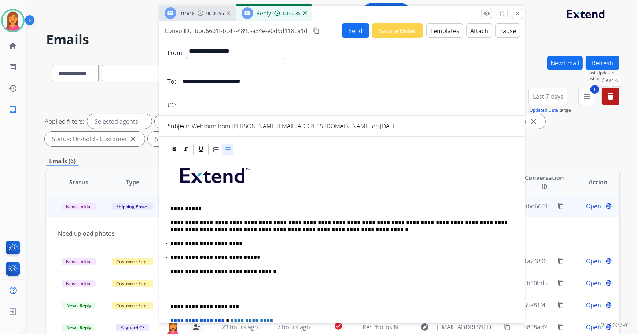
click at [252, 221] on p "**********" at bounding box center [339, 226] width 338 height 14
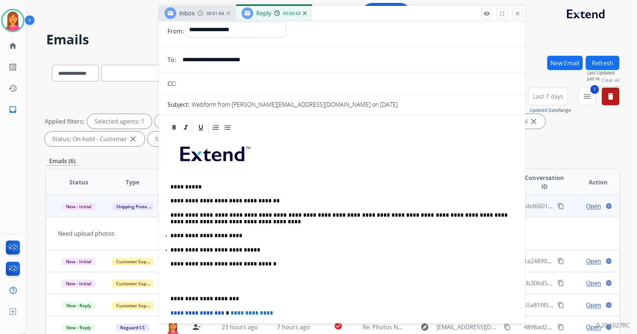
scroll to position [33, 0]
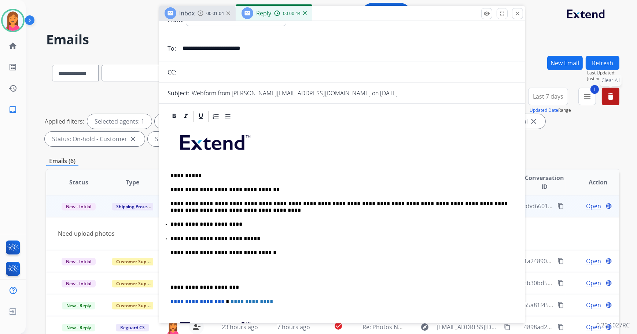
click at [170, 286] on p "**********" at bounding box center [339, 287] width 338 height 7
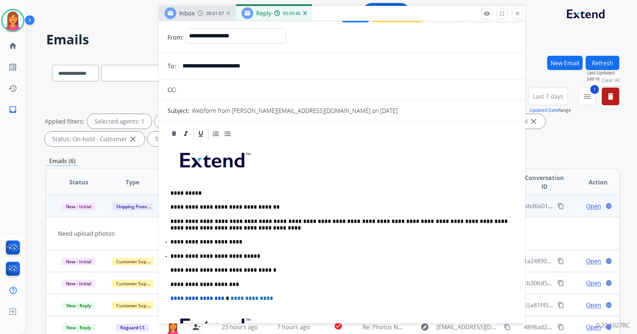
scroll to position [0, 0]
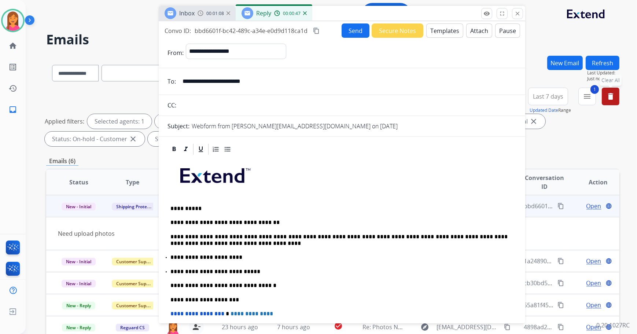
click at [351, 36] on button "Send" at bounding box center [356, 30] width 28 height 14
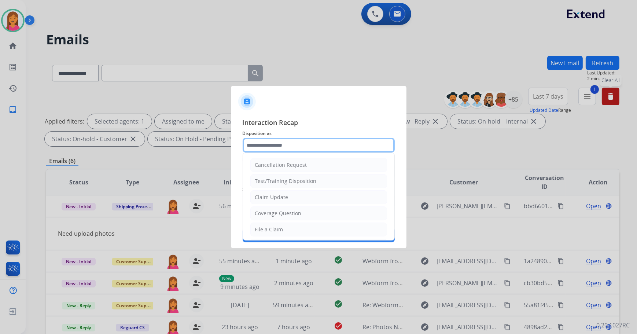
click at [275, 143] on input "text" at bounding box center [319, 145] width 152 height 15
click at [278, 199] on div "Claim Update" at bounding box center [271, 197] width 33 height 7
type input "**********"
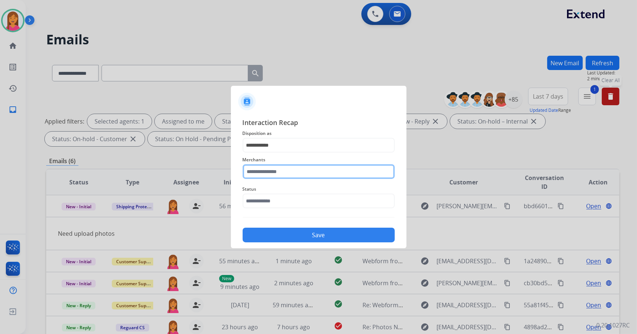
click at [272, 170] on input "text" at bounding box center [319, 171] width 152 height 15
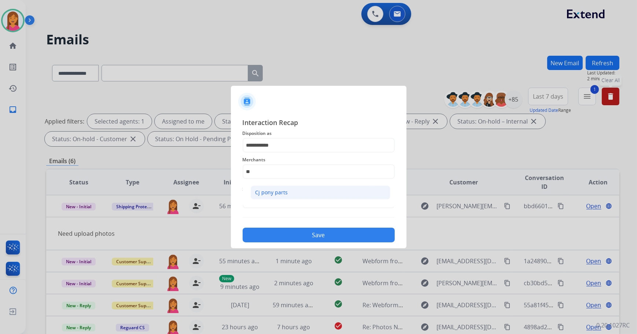
click at [290, 196] on li "Cj pony parts" at bounding box center [321, 192] width 140 height 14
type input "**********"
click at [288, 203] on input "text" at bounding box center [319, 201] width 152 height 15
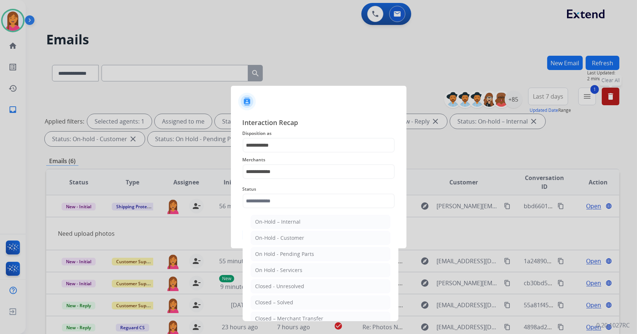
drag, startPoint x: 302, startPoint y: 299, endPoint x: 302, endPoint y: 286, distance: 13.2
click at [302, 299] on li "Closed – Solved" at bounding box center [321, 302] width 140 height 14
type input "**********"
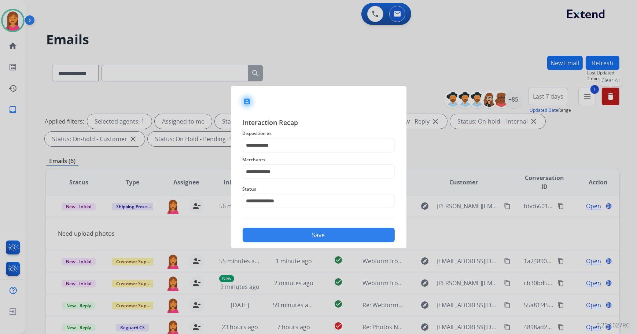
click at [296, 237] on button "Save" at bounding box center [319, 235] width 152 height 15
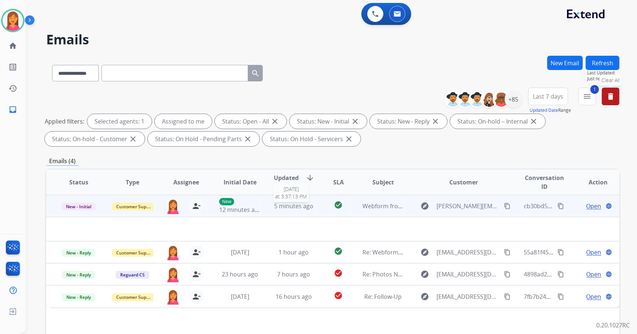
click at [315, 205] on td "check_circle" at bounding box center [333, 206] width 36 height 22
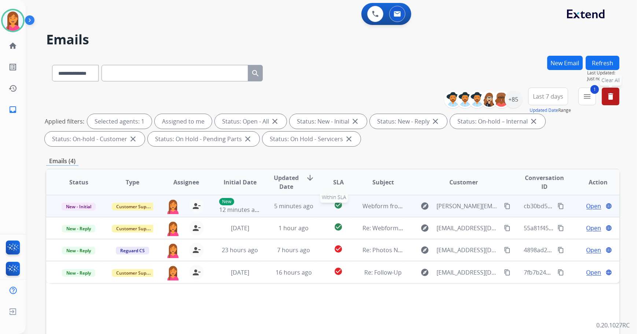
click at [316, 202] on td "check_circle Within SLA" at bounding box center [333, 206] width 36 height 22
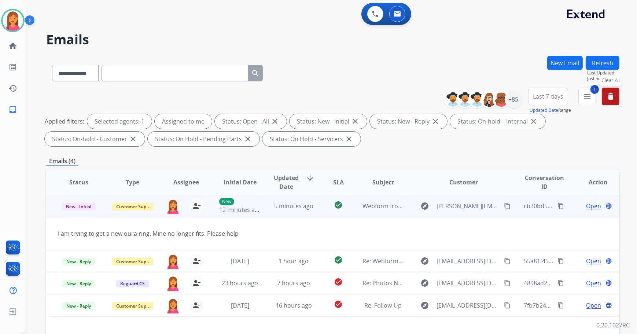
click at [588, 209] on span "Open" at bounding box center [593, 206] width 15 height 9
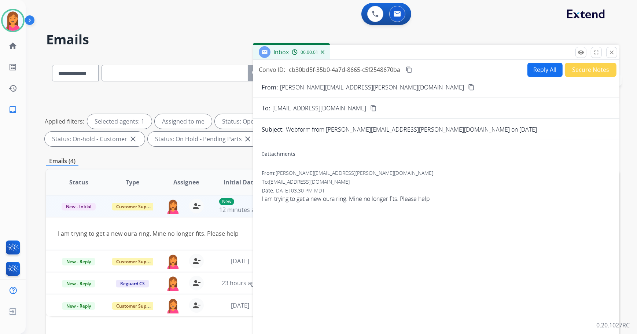
click at [467, 87] on button "content_copy" at bounding box center [471, 87] width 9 height 9
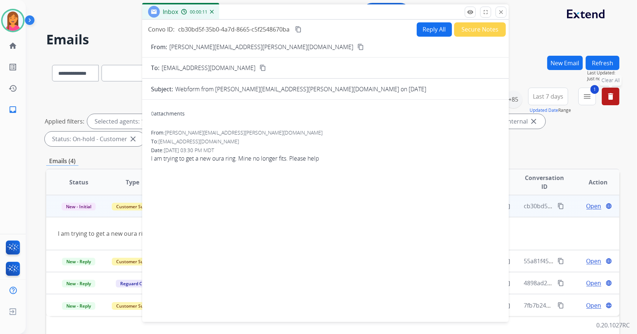
drag, startPoint x: 405, startPoint y: 55, endPoint x: 275, endPoint y: 10, distance: 137.7
click at [275, 10] on div "Inbox 00:00:11" at bounding box center [325, 11] width 366 height 15
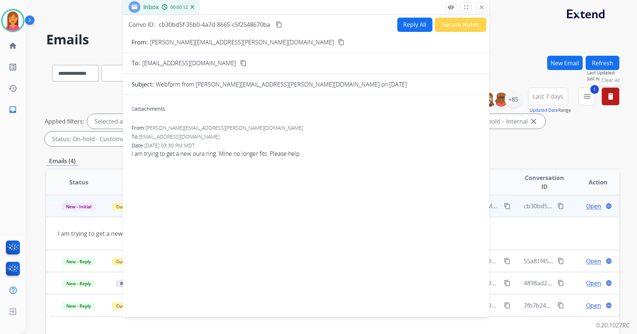
click at [405, 23] on button "Reply All" at bounding box center [414, 25] width 35 height 14
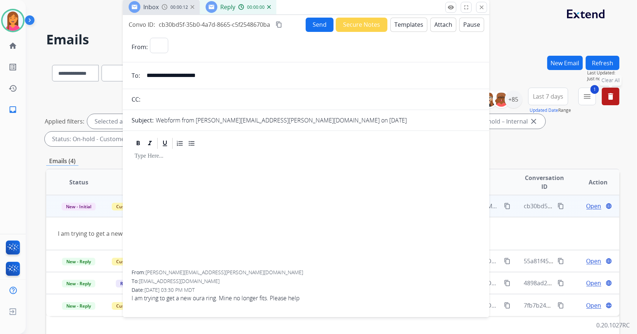
select select "**********"
click at [406, 21] on button "Templates" at bounding box center [408, 25] width 37 height 14
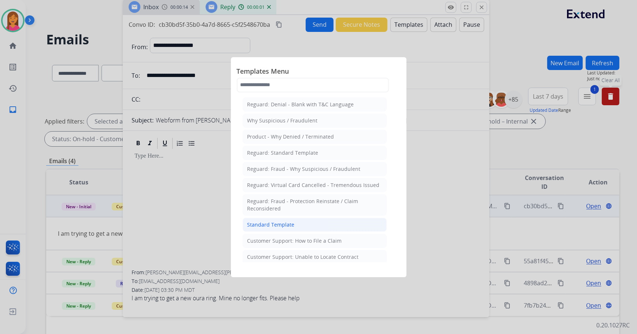
click at [256, 222] on div "Standard Template" at bounding box center [270, 224] width 47 height 7
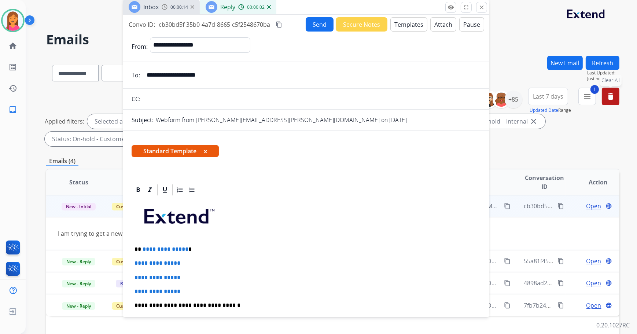
click at [207, 149] on button "x" at bounding box center [205, 151] width 3 height 9
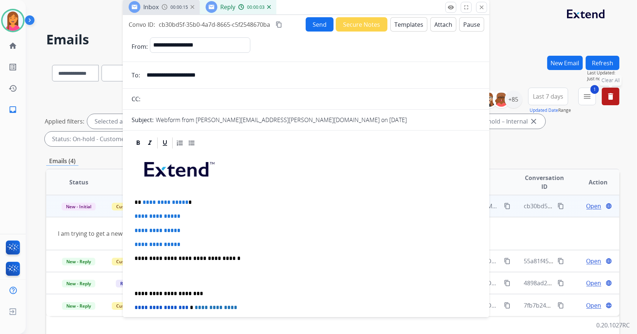
click at [191, 201] on p "**********" at bounding box center [304, 202] width 338 height 7
drag, startPoint x: 188, startPoint y: 242, endPoint x: 133, endPoint y: 215, distance: 61.1
click at [133, 215] on div "**********" at bounding box center [306, 276] width 349 height 252
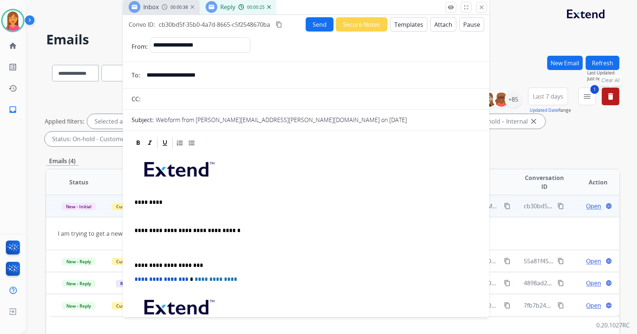
click at [135, 216] on p at bounding box center [306, 216] width 343 height 7
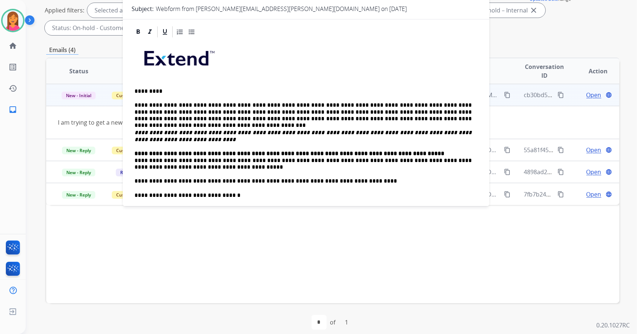
scroll to position [118, 0]
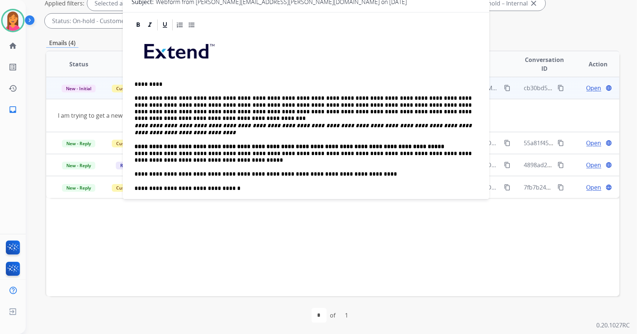
click at [132, 150] on div "**********" at bounding box center [306, 182] width 349 height 300
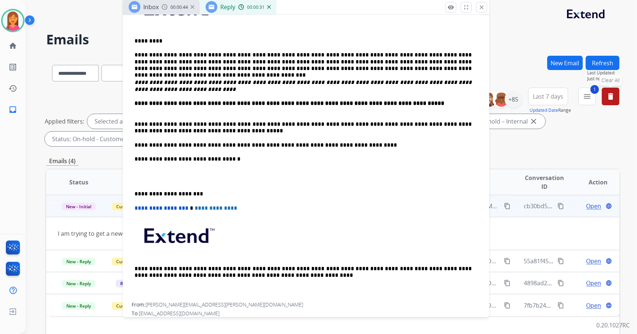
scroll to position [166, 0]
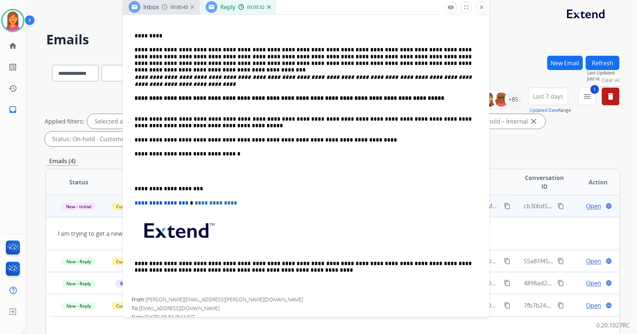
click at [135, 190] on p "**********" at bounding box center [304, 188] width 338 height 7
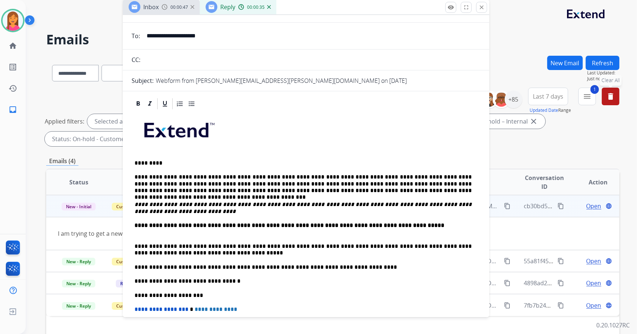
scroll to position [0, 0]
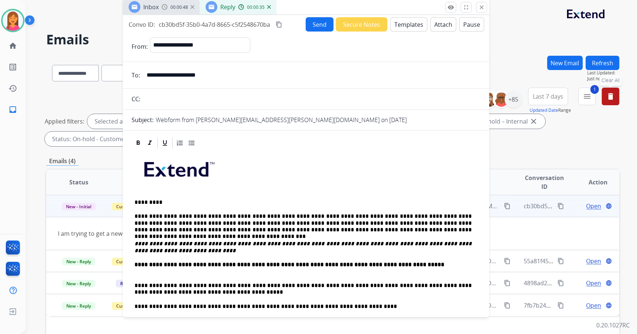
click at [316, 29] on button "Send" at bounding box center [320, 24] width 28 height 14
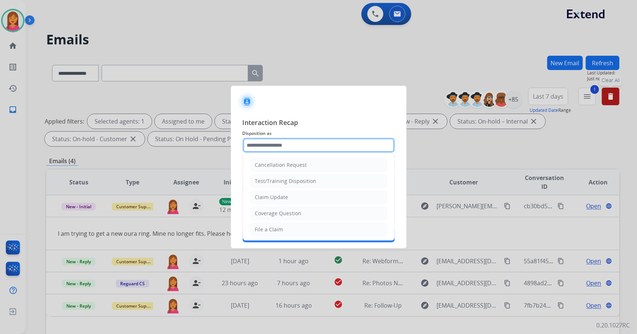
click at [301, 145] on input "text" at bounding box center [319, 145] width 152 height 15
click at [288, 225] on li "File a Claim" at bounding box center [318, 229] width 137 height 14
type input "**********"
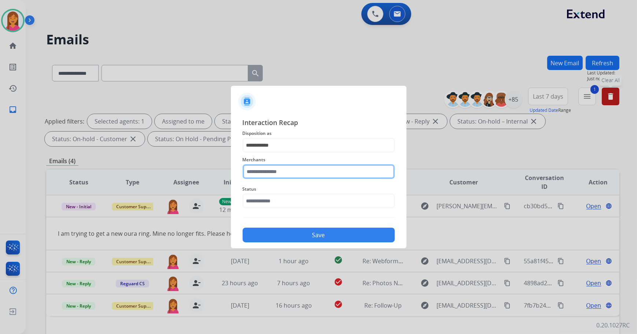
click at [282, 173] on input "text" at bounding box center [319, 171] width 152 height 15
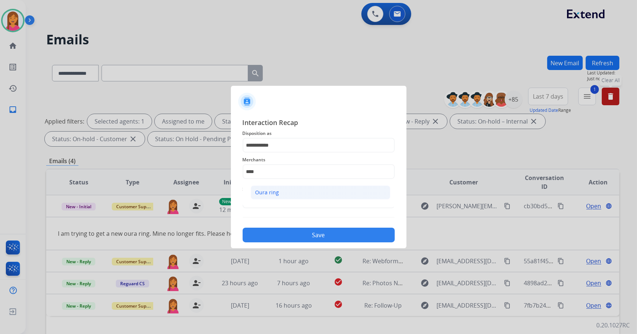
click at [277, 194] on div "Oura ring" at bounding box center [267, 192] width 24 height 7
type input "*********"
click at [273, 199] on input "text" at bounding box center [319, 201] width 152 height 15
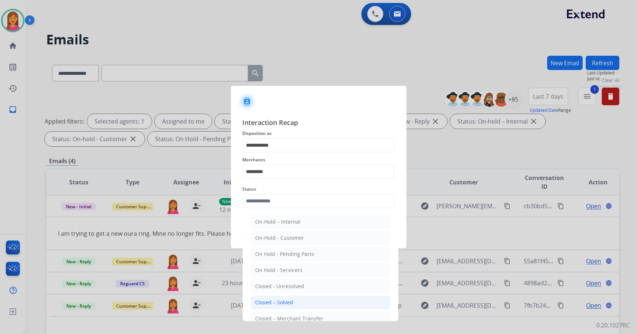
click at [284, 298] on li "Closed – Solved" at bounding box center [321, 302] width 140 height 14
type input "**********"
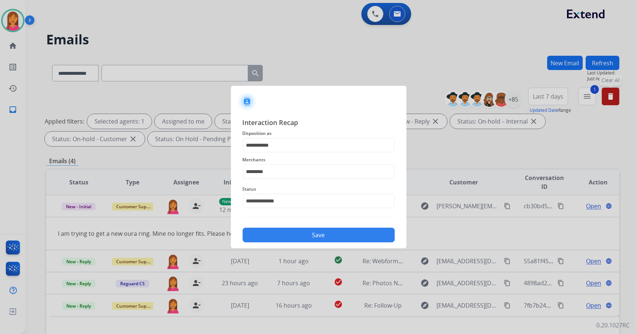
click at [276, 235] on button "Save" at bounding box center [319, 235] width 152 height 15
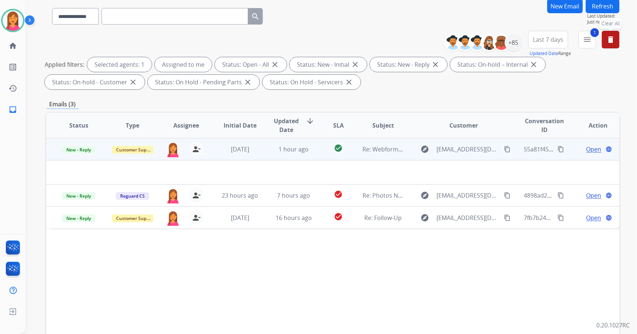
scroll to position [118, 0]
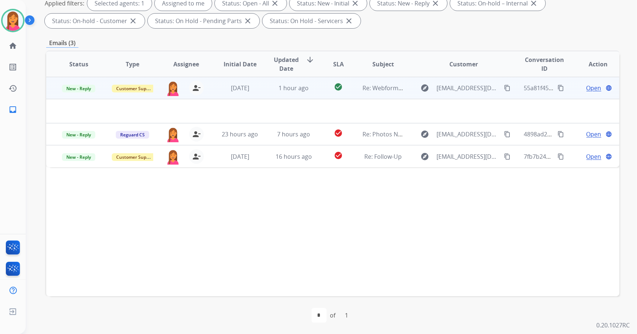
click at [318, 89] on td "check_circle" at bounding box center [333, 88] width 36 height 22
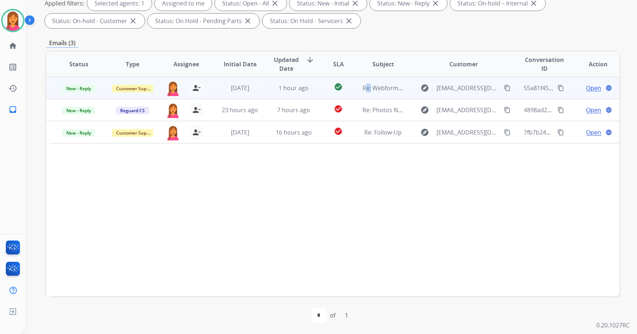
click at [318, 89] on td "check_circle" at bounding box center [333, 88] width 36 height 22
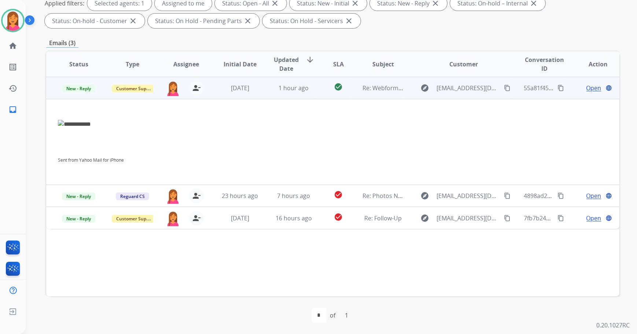
click at [590, 87] on span "Open" at bounding box center [593, 88] width 15 height 9
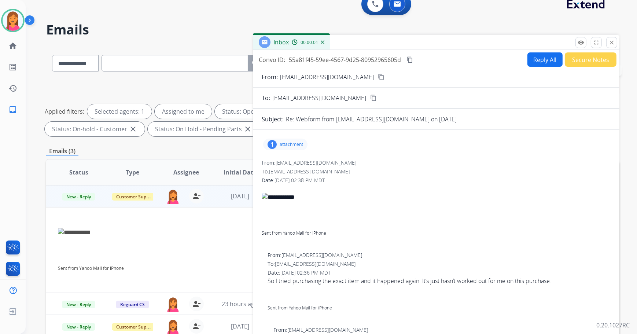
scroll to position [0, 0]
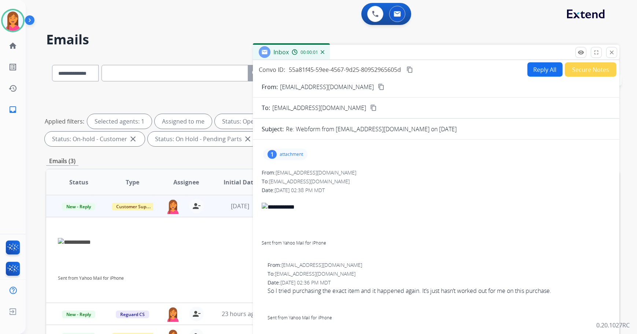
click at [282, 151] on p "attachment" at bounding box center [291, 154] width 23 height 6
click at [297, 174] on div at bounding box center [287, 173] width 37 height 26
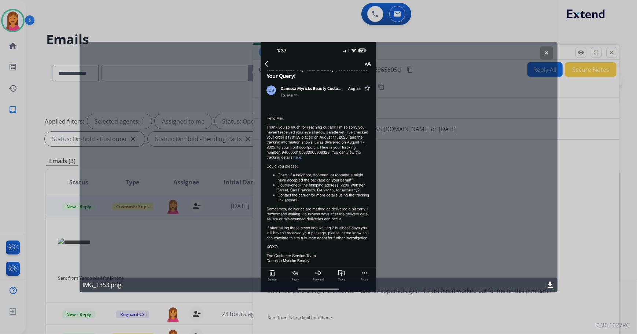
click at [544, 48] on button "clear" at bounding box center [546, 52] width 13 height 13
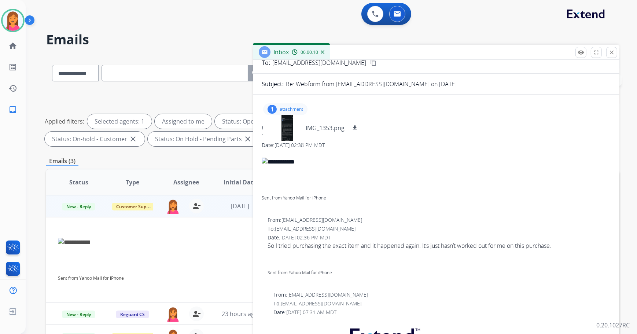
scroll to position [33, 0]
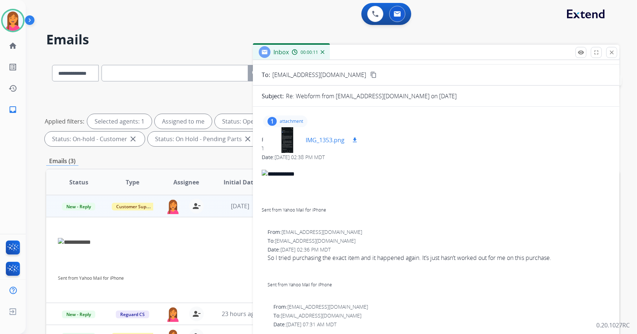
click at [296, 134] on div at bounding box center [287, 140] width 37 height 26
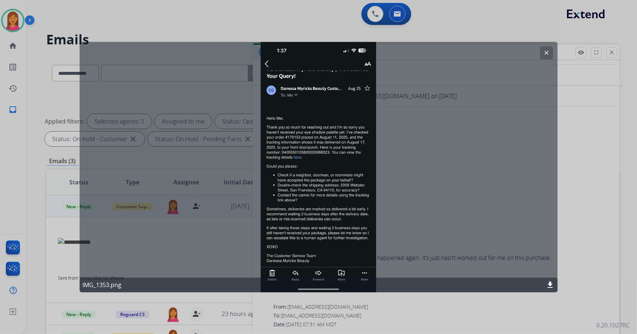
click at [546, 54] on mat-icon "clear" at bounding box center [546, 52] width 7 height 7
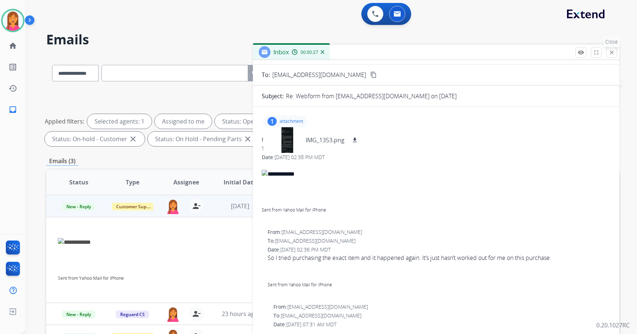
click at [612, 56] on button "close Close" at bounding box center [611, 52] width 11 height 11
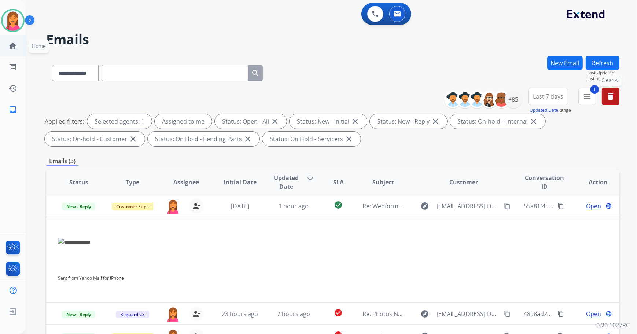
click at [13, 25] on img at bounding box center [13, 20] width 21 height 21
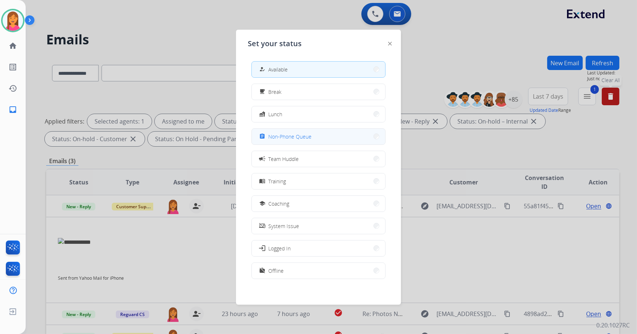
click at [298, 130] on button "assignment Non-Phone Queue" at bounding box center [318, 137] width 133 height 16
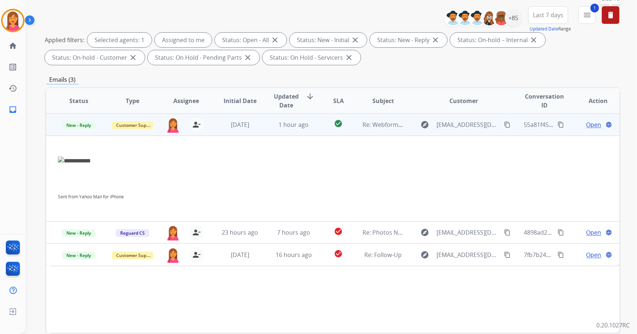
scroll to position [118, 0]
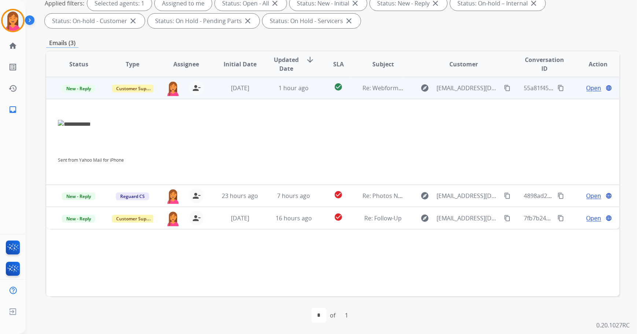
click at [505, 86] on mat-icon "content_copy" at bounding box center [507, 88] width 7 height 7
click at [586, 89] on span "Open" at bounding box center [593, 88] width 15 height 9
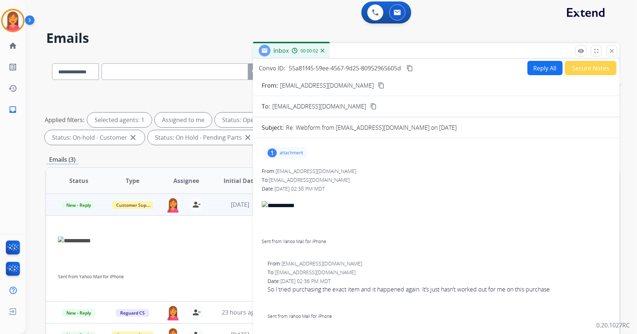
scroll to position [0, 0]
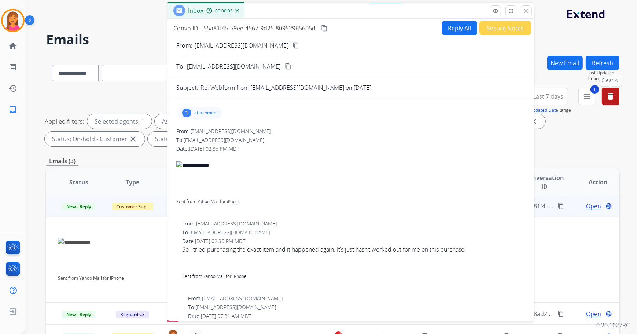
drag, startPoint x: 449, startPoint y: 55, endPoint x: 362, endPoint y: 13, distance: 96.2
click at [362, 13] on div "Inbox 00:00:03" at bounding box center [350, 10] width 366 height 15
click at [188, 112] on div "1" at bounding box center [185, 112] width 9 height 9
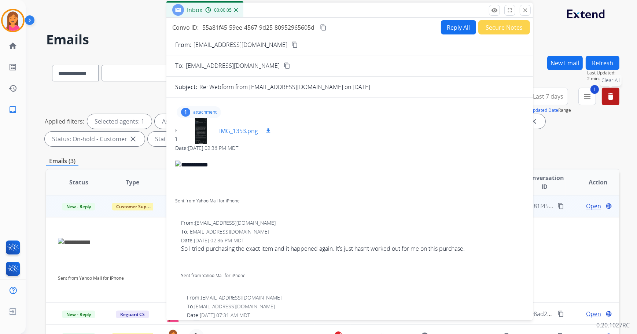
click at [244, 128] on p "IMG_1353.png" at bounding box center [238, 130] width 39 height 9
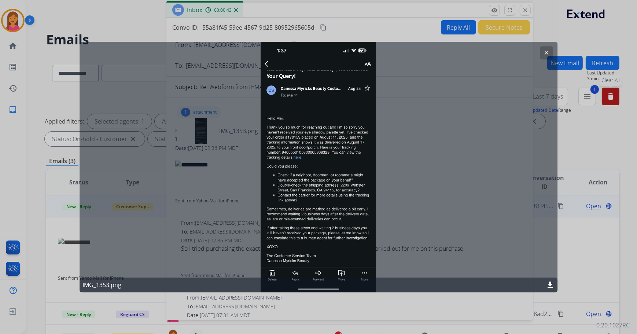
click at [546, 51] on mat-icon "clear" at bounding box center [546, 52] width 7 height 7
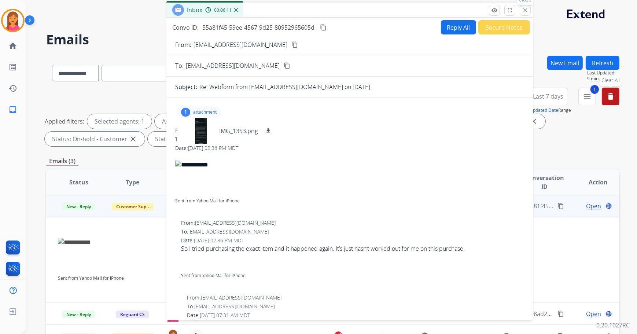
click at [523, 11] on mat-icon "close" at bounding box center [525, 10] width 7 height 7
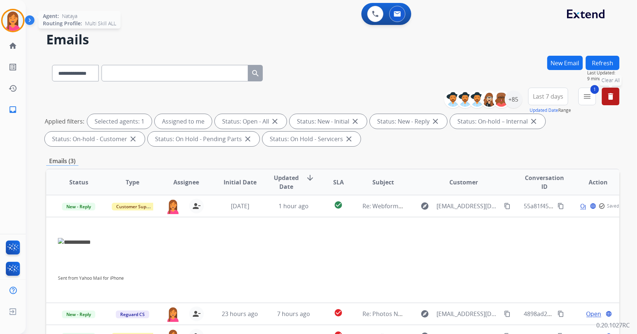
click at [10, 22] on img at bounding box center [13, 20] width 21 height 21
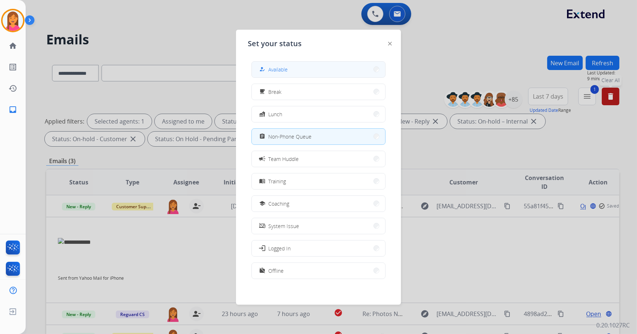
click at [297, 67] on button "how_to_reg Available" at bounding box center [318, 70] width 133 height 16
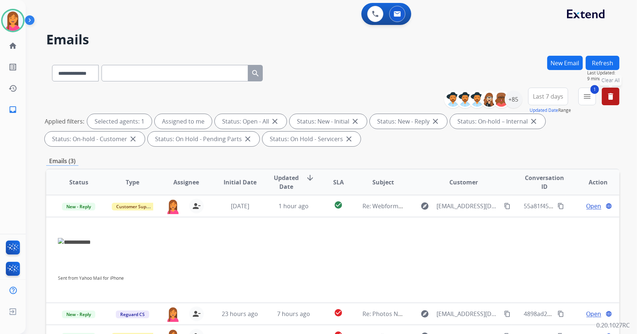
click at [235, 96] on div "**********" at bounding box center [332, 119] width 573 height 62
click at [2, 28] on div "Agent: [PERSON_NAME] Profile: Multi Skill ALL" at bounding box center [12, 20] width 23 height 23
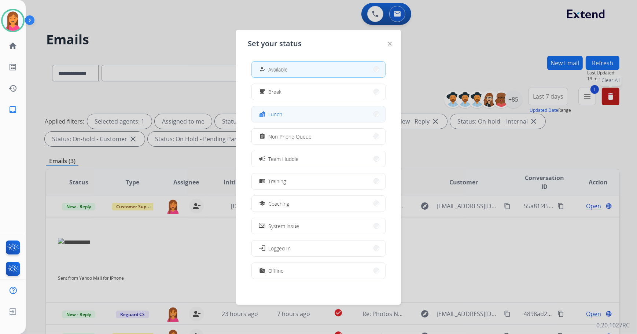
click at [280, 117] on span "Lunch" at bounding box center [275, 114] width 14 height 8
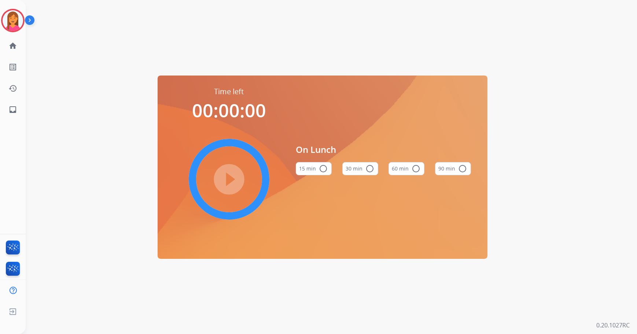
click at [405, 173] on button "60 min radio_button_unchecked" at bounding box center [406, 168] width 36 height 13
